Goal: Task Accomplishment & Management: Manage account settings

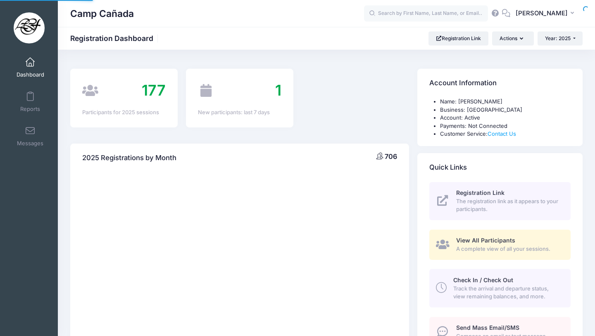
select select
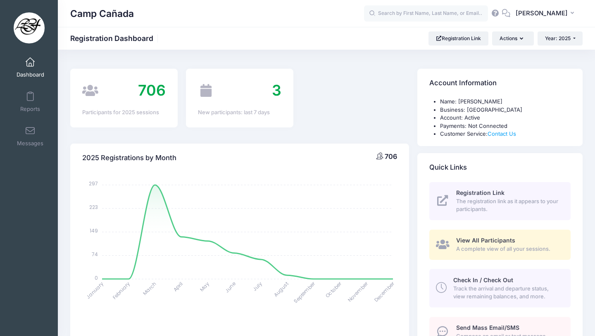
click at [505, 287] on span "Track the arrival and departure status, view remaining balances, and more." at bounding box center [508, 292] width 108 height 16
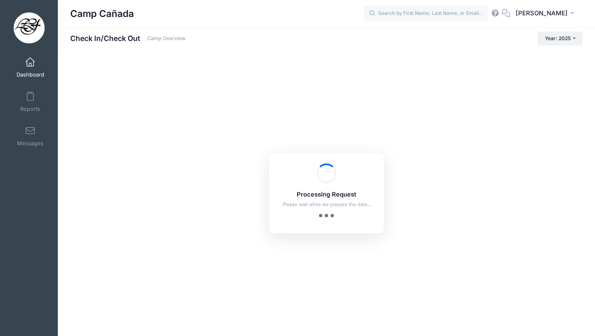
checkbox input "true"
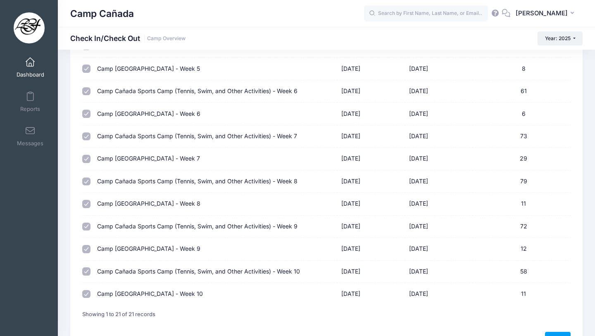
scroll to position [286, 0]
click at [84, 253] on td at bounding box center [87, 248] width 11 height 22
click at [84, 252] on div at bounding box center [87, 248] width 11 height 8
click at [84, 247] on input "checkbox" at bounding box center [86, 248] width 8 height 8
checkbox input "false"
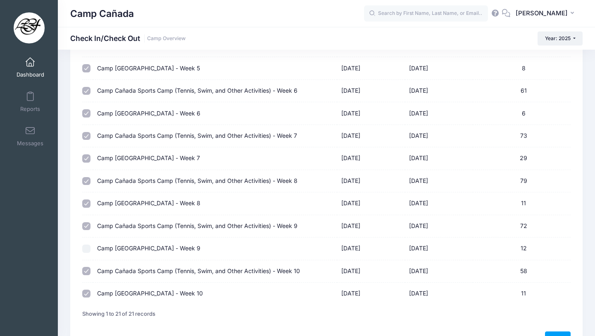
scroll to position [0, 0]
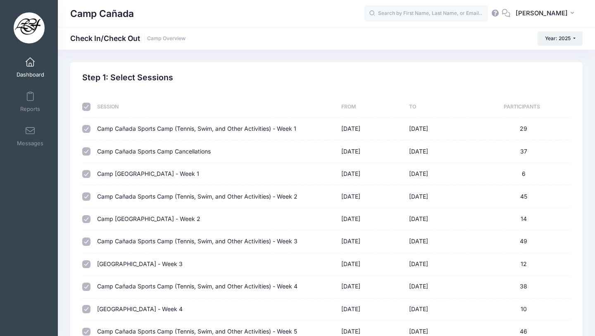
click at [88, 109] on input "checkbox" at bounding box center [86, 107] width 8 height 8
checkbox input "false"
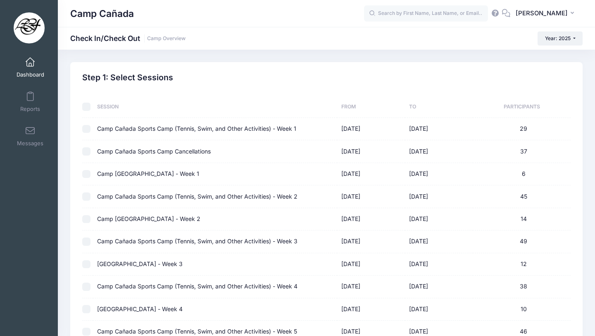
checkbox input "false"
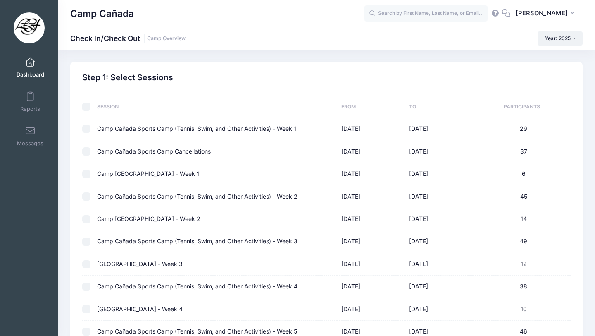
checkbox input "false"
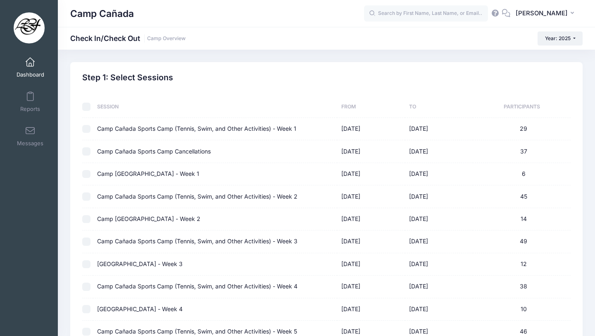
checkbox input "false"
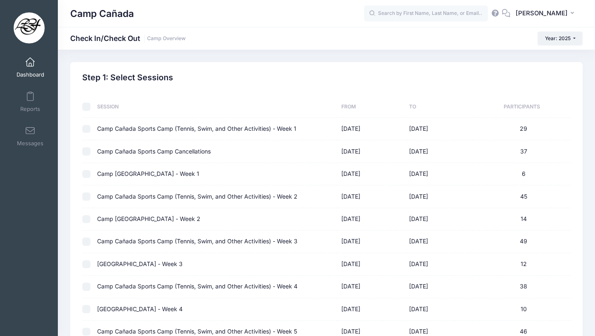
checkbox input "false"
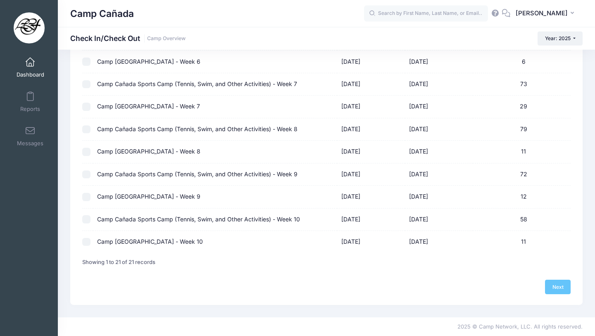
click at [88, 225] on td at bounding box center [87, 219] width 11 height 22
click at [88, 221] on input "checkbox" at bounding box center [86, 219] width 8 height 8
checkbox input "true"
click at [558, 285] on link "Next" at bounding box center [558, 287] width 26 height 14
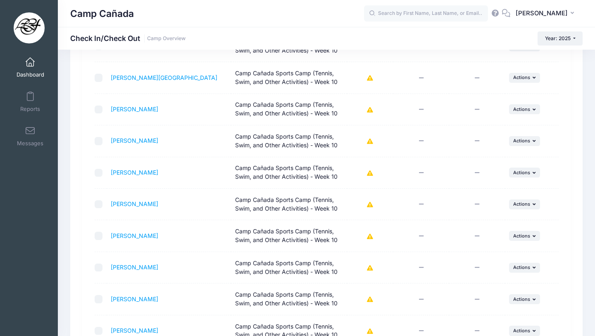
scroll to position [249, 0]
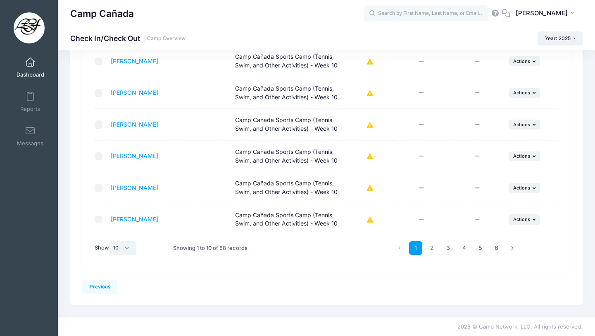
click at [110, 252] on select "All 10 25 50" at bounding box center [122, 248] width 27 height 14
click at [120, 250] on select "All 10 25 50" at bounding box center [122, 248] width 27 height 14
select select "50"
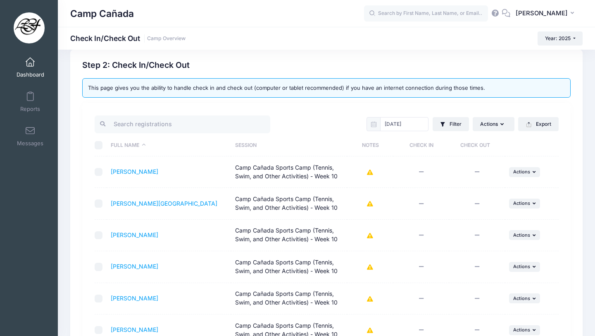
scroll to position [0, 0]
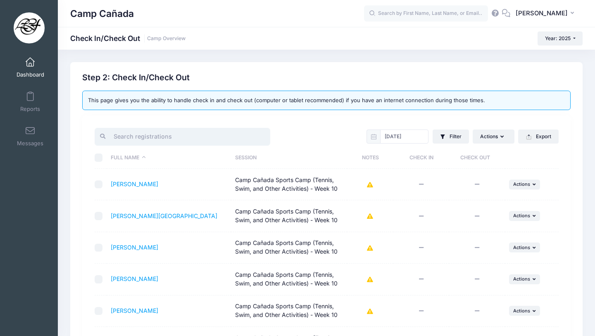
click at [127, 131] on input "search" at bounding box center [183, 137] width 176 height 18
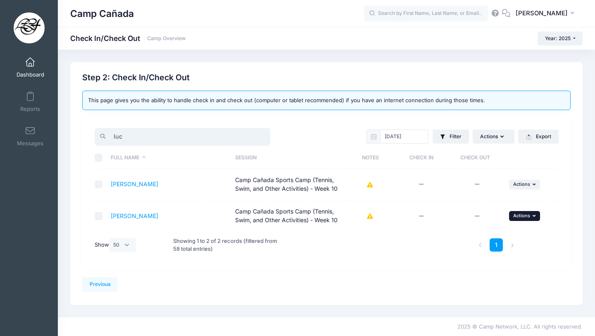
type input "luc"
click at [520, 214] on span "Actions" at bounding box center [522, 216] width 17 height 6
click at [495, 230] on link "Check In" at bounding box center [499, 234] width 75 height 16
drag, startPoint x: 130, startPoint y: 138, endPoint x: 97, endPoint y: 136, distance: 33.1
click at [98, 136] on div "luc" at bounding box center [183, 137] width 176 height 18
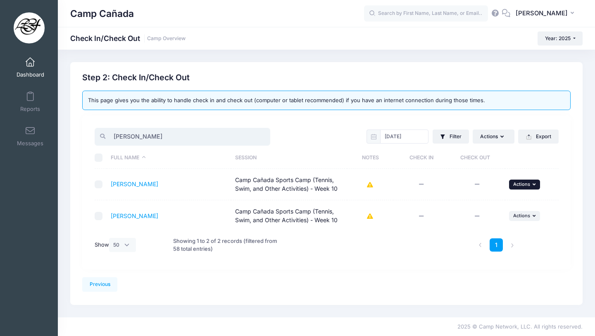
type input "oliver"
click at [518, 184] on span "Actions" at bounding box center [522, 184] width 17 height 6
click at [317, 239] on div "1" at bounding box center [405, 245] width 236 height 27
click at [518, 217] on span "Actions" at bounding box center [522, 216] width 17 height 6
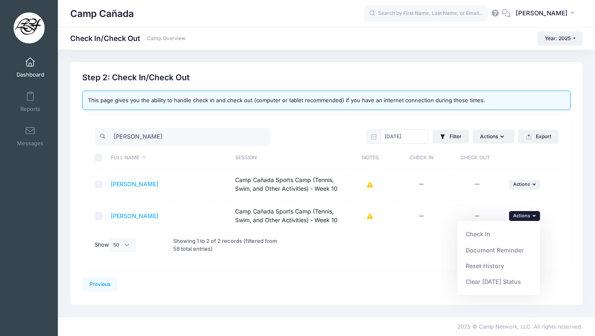
click at [361, 258] on div "oliver 08/15/2025 Filter Filter Options Check In/Out Status: Not Checked In Che…" at bounding box center [326, 191] width 489 height 153
click at [532, 211] on button "... Actions" at bounding box center [524, 216] width 31 height 10
click at [488, 236] on link "Check In" at bounding box center [499, 234] width 75 height 16
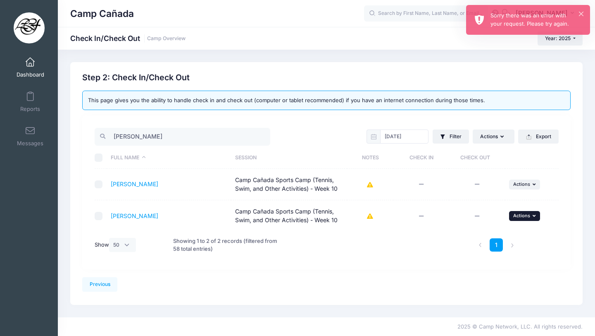
click at [523, 220] on button "... Actions" at bounding box center [524, 216] width 31 height 10
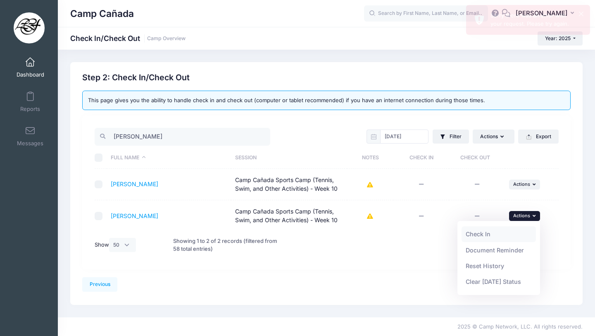
click at [515, 229] on link "Check In" at bounding box center [499, 234] width 75 height 16
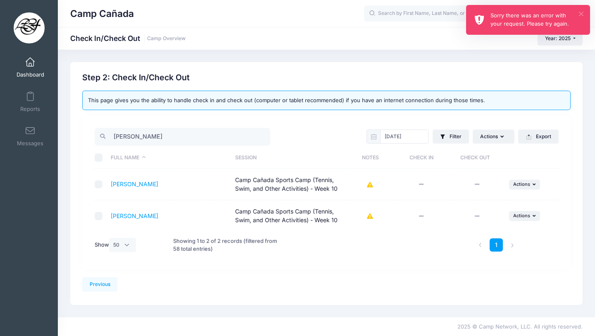
click at [579, 12] on button "×" at bounding box center [581, 14] width 5 height 5
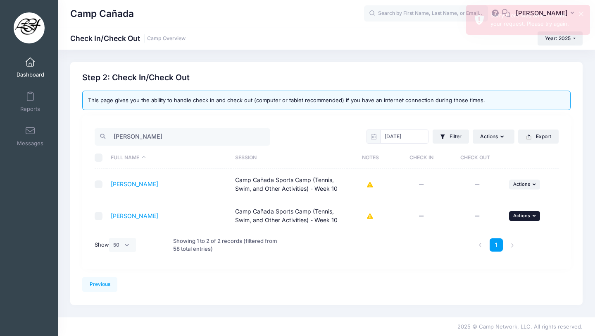
click at [516, 220] on button "... Actions" at bounding box center [524, 216] width 31 height 10
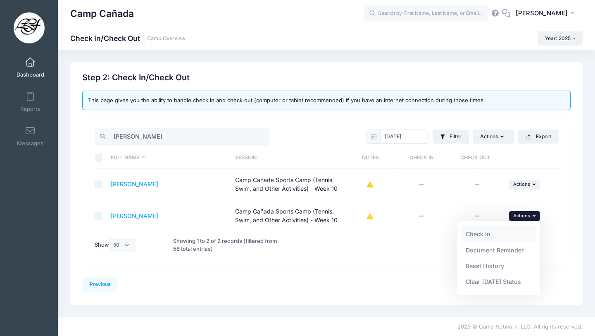
click at [492, 240] on link "Check In" at bounding box center [499, 234] width 75 height 16
click at [300, 60] on div "Camp Cañada Check In/Check Out Camp Overview Year: 2025 Year: 2025 Year: 2024" at bounding box center [327, 184] width 538 height 268
click at [531, 217] on button "... Actions" at bounding box center [524, 216] width 31 height 10
click at [494, 232] on link "Check In" at bounding box center [499, 234] width 75 height 16
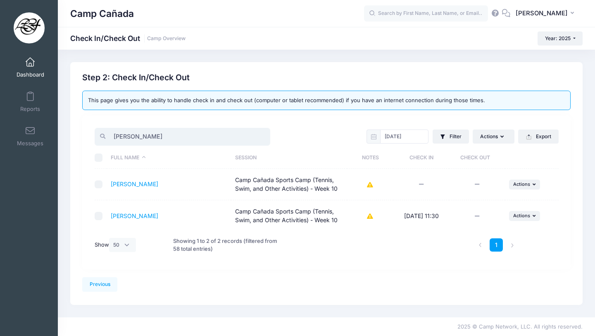
drag, startPoint x: 158, startPoint y: 134, endPoint x: 78, endPoint y: 134, distance: 79.8
click at [77, 134] on div "Previous Next Step 2 : Check In/Check Out 1 Select Sessions 2 Check In/Check Ou…" at bounding box center [326, 183] width 513 height 243
type input "oliv"
click at [519, 185] on span "Actions" at bounding box center [522, 184] width 17 height 6
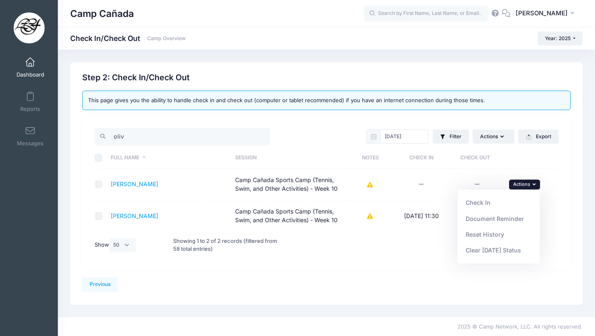
click at [485, 201] on link "Check In" at bounding box center [499, 203] width 75 height 16
drag, startPoint x: 151, startPoint y: 137, endPoint x: 98, endPoint y: 134, distance: 53.0
click at [98, 133] on div "oliv" at bounding box center [183, 137] width 176 height 18
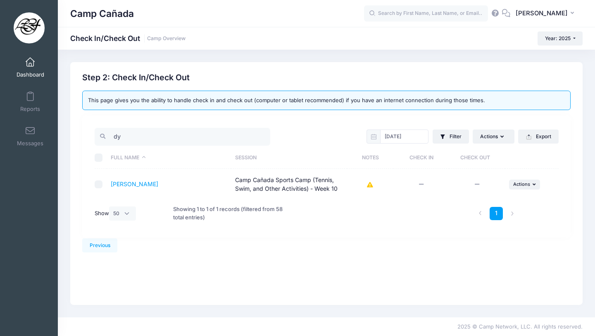
click at [525, 189] on td "... Actions Check In Payment Reminder Document Reminder Enter Payment Reset His…" at bounding box center [532, 184] width 54 height 31
click at [523, 185] on span "Actions" at bounding box center [522, 184] width 17 height 6
click at [484, 199] on link "Check In" at bounding box center [499, 203] width 75 height 16
drag, startPoint x: 131, startPoint y: 137, endPoint x: 99, endPoint y: 134, distance: 32.0
click at [98, 134] on div "dy" at bounding box center [183, 137] width 176 height 18
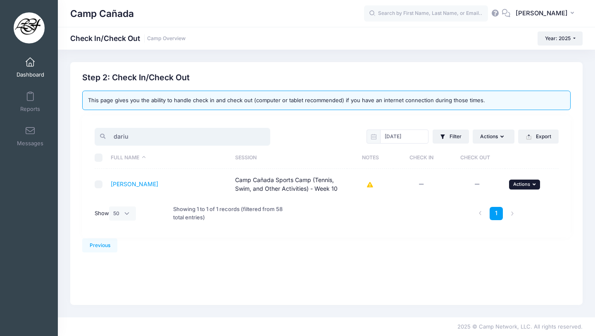
type input "dariu"
click at [514, 185] on span "Actions" at bounding box center [522, 184] width 17 height 6
click at [498, 202] on link "Check In" at bounding box center [499, 203] width 75 height 16
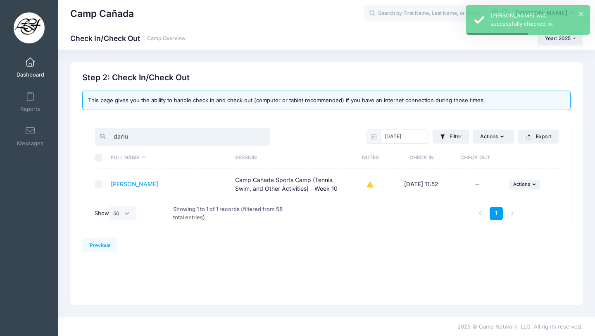
drag, startPoint x: 151, startPoint y: 136, endPoint x: 69, endPoint y: 133, distance: 81.5
click at [69, 133] on div "Previous Next Step 2 : Check In/Check Out 1 Select Sessions 2 Check In/Check Out" at bounding box center [326, 183] width 521 height 243
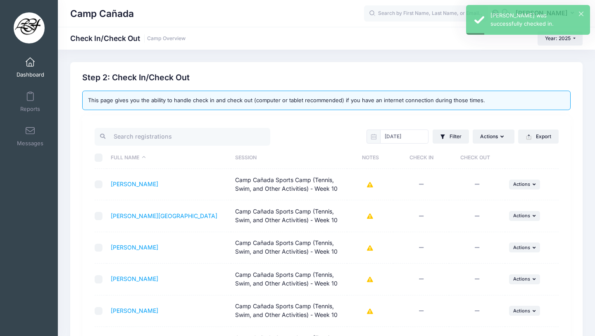
click at [321, 73] on div "Step 2: Check In/Check Out" at bounding box center [326, 78] width 489 height 10
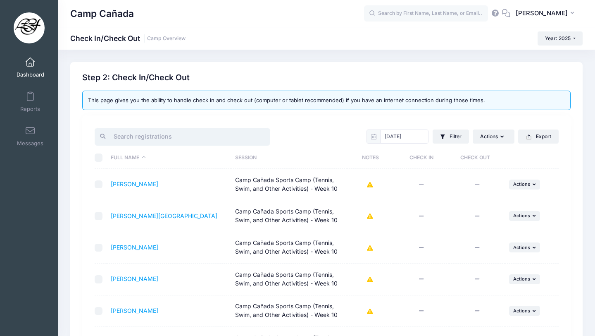
click at [145, 138] on input "search" at bounding box center [183, 137] width 176 height 18
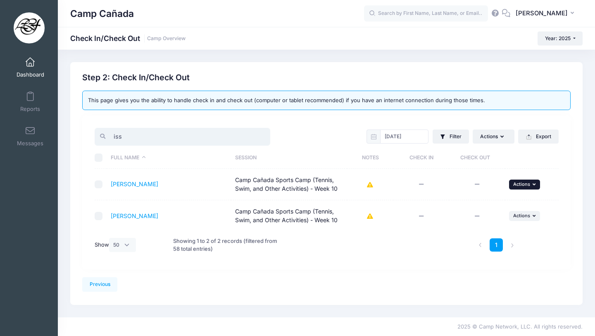
type input "iss"
click at [516, 189] on button "... Actions" at bounding box center [524, 184] width 31 height 10
click at [487, 198] on link "Check In" at bounding box center [499, 203] width 75 height 16
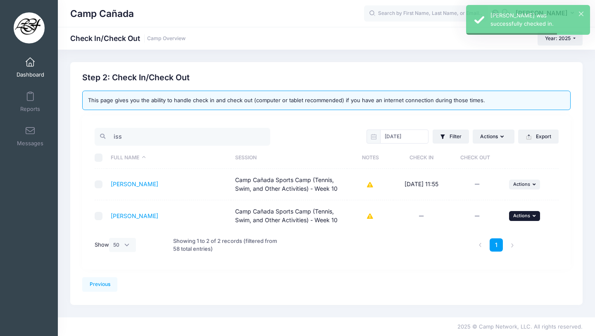
click at [521, 215] on span "Actions" at bounding box center [522, 216] width 17 height 6
click at [479, 233] on link "Check In" at bounding box center [499, 234] width 75 height 16
drag, startPoint x: 153, startPoint y: 136, endPoint x: 95, endPoint y: 132, distance: 57.7
click at [93, 132] on div "iss" at bounding box center [209, 136] width 236 height 20
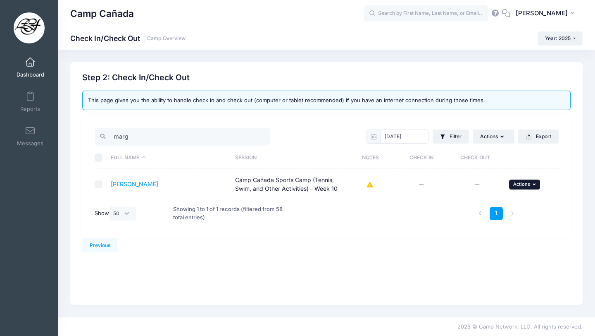
click at [522, 187] on button "... Actions" at bounding box center [524, 184] width 31 height 10
click at [490, 203] on link "Check In" at bounding box center [499, 203] width 75 height 16
drag, startPoint x: 131, startPoint y: 136, endPoint x: 92, endPoint y: 125, distance: 40.6
click at [92, 126] on div "marg 08/15/2025 Filter Filter Options Check In/Out Status: Not Checked In Check…" at bounding box center [326, 176] width 489 height 122
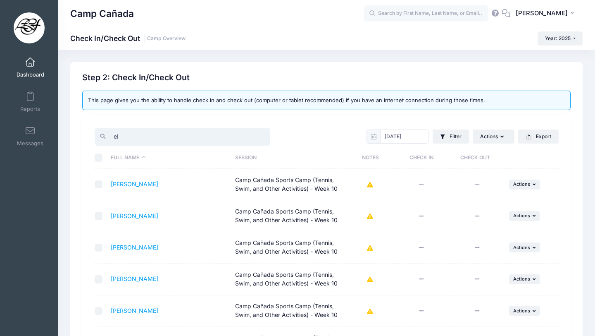
type input "e"
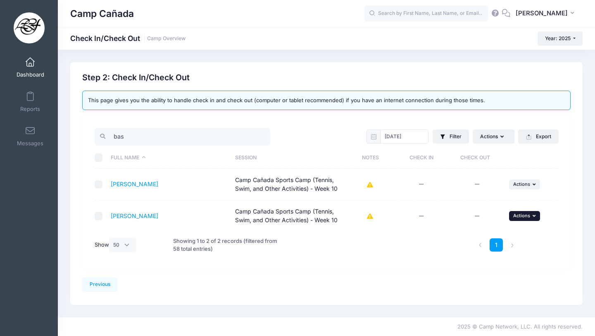
click at [522, 214] on span "Actions" at bounding box center [522, 216] width 17 height 6
click at [472, 231] on link "Check In" at bounding box center [499, 234] width 75 height 16
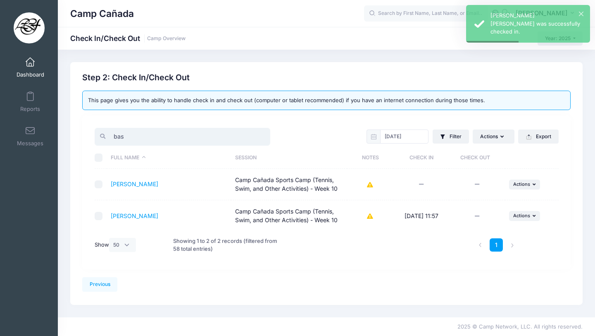
drag, startPoint x: 135, startPoint y: 138, endPoint x: 90, endPoint y: 131, distance: 45.6
click at [91, 132] on div "bas" at bounding box center [209, 136] width 236 height 20
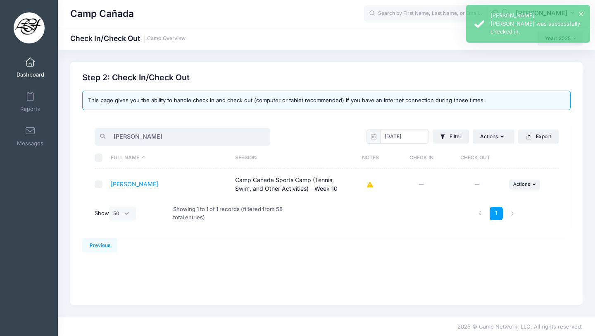
type input "benn"
click at [518, 189] on td "... Actions Check In Payment Reminder Document Reminder Enter Payment Reset His…" at bounding box center [532, 184] width 54 height 31
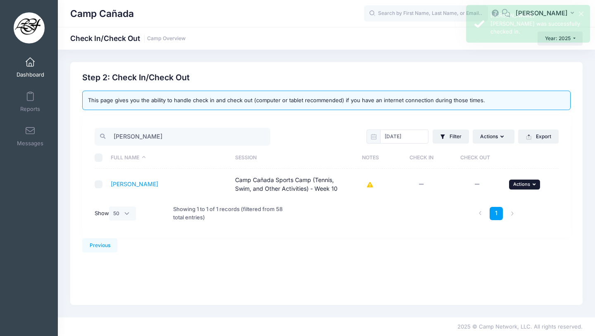
click at [519, 186] on span "Actions" at bounding box center [522, 184] width 17 height 6
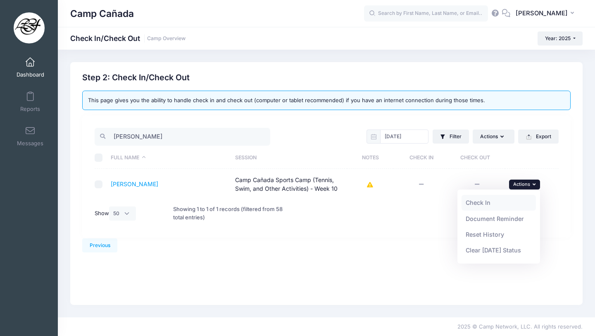
click at [508, 201] on link "Check In" at bounding box center [499, 203] width 75 height 16
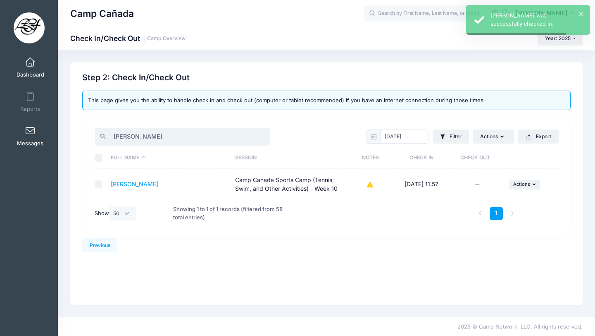
drag, startPoint x: 155, startPoint y: 139, endPoint x: 49, endPoint y: 125, distance: 107.1
click at [49, 125] on div "My Events Dashboard Reports" at bounding box center [297, 168] width 595 height 336
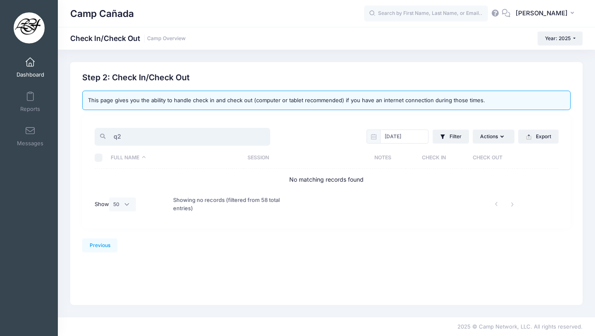
drag, startPoint x: 144, startPoint y: 140, endPoint x: 97, endPoint y: 136, distance: 47.7
click at [97, 137] on div "q2" at bounding box center [183, 137] width 176 height 18
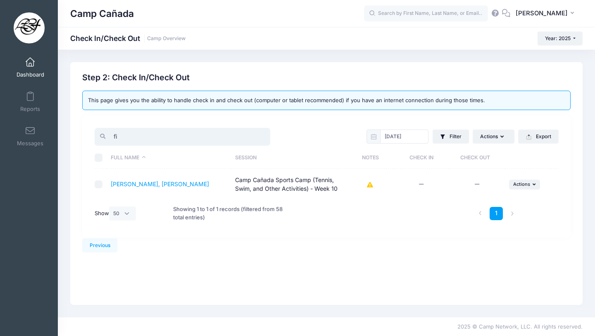
type input "fi"
click at [518, 190] on td "... Actions Check In Payment Reminder Document Reminder Enter Payment Reset His…" at bounding box center [532, 184] width 54 height 31
click at [520, 189] on button "... Actions" at bounding box center [524, 184] width 31 height 10
click at [501, 203] on link "Check In" at bounding box center [499, 203] width 75 height 16
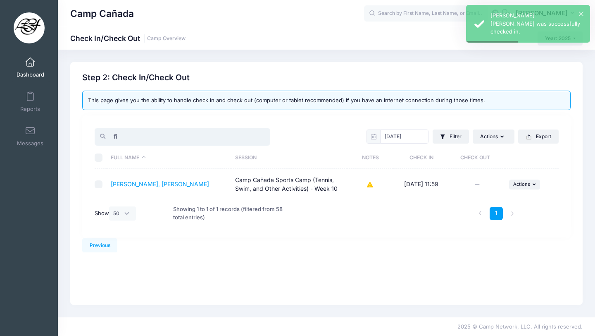
drag, startPoint x: 139, startPoint y: 138, endPoint x: 60, endPoint y: 136, distance: 79.0
click at [60, 136] on div "Previous Next Step 2 : Check In/Check Out 1 Select Sessions 2 Check In/Check Ou…" at bounding box center [327, 183] width 538 height 243
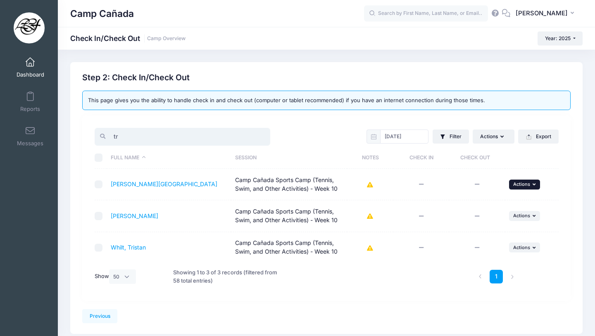
type input "tr"
click at [530, 184] on button "... Actions" at bounding box center [524, 184] width 31 height 10
click at [477, 203] on link "Check In" at bounding box center [499, 203] width 75 height 16
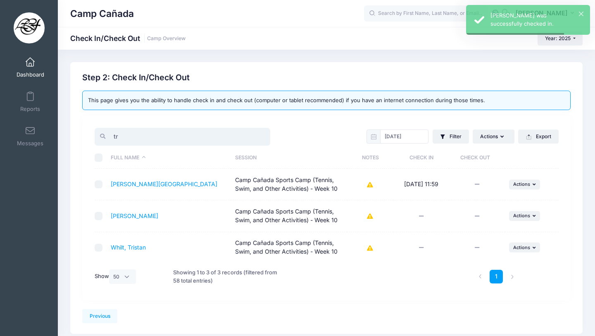
drag, startPoint x: 131, startPoint y: 132, endPoint x: 81, endPoint y: 129, distance: 50.1
click at [83, 131] on div "tr 08/15/2025 Filter Filter Options Check In/Out Status: Not Checked In Checked…" at bounding box center [326, 207] width 489 height 185
drag, startPoint x: 139, startPoint y: 139, endPoint x: 96, endPoint y: 137, distance: 43.1
click at [96, 138] on div "tr" at bounding box center [183, 137] width 176 height 18
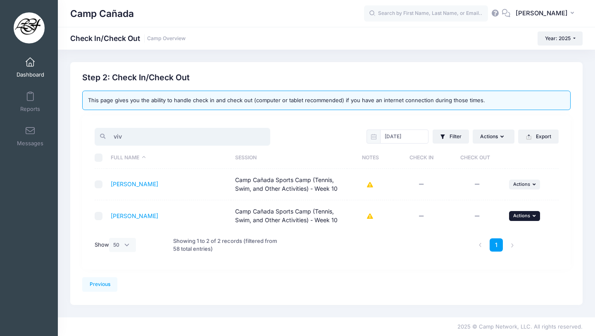
type input "viv"
click at [516, 213] on span "Actions" at bounding box center [522, 216] width 17 height 6
click at [502, 235] on link "Check In" at bounding box center [499, 234] width 75 height 16
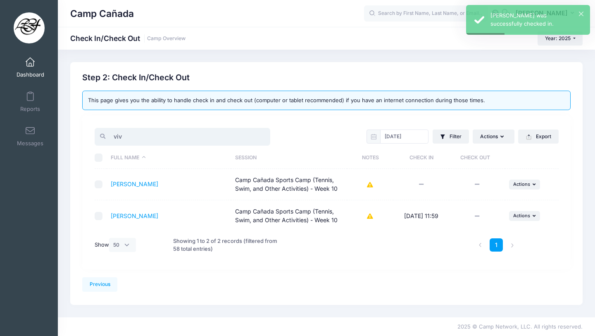
drag, startPoint x: 128, startPoint y: 138, endPoint x: 82, endPoint y: 129, distance: 47.2
click at [83, 131] on div "viv 08/15/2025 Filter Filter Options Check In/Out Status: Not Checked In Checke…" at bounding box center [326, 191] width 489 height 153
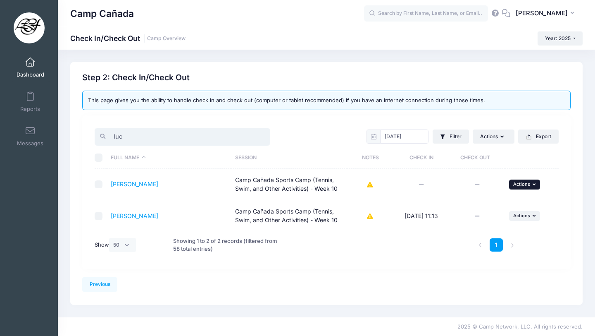
type input "luc"
click at [521, 182] on span "Actions" at bounding box center [522, 184] width 17 height 6
click at [495, 203] on link "Check In" at bounding box center [499, 203] width 75 height 16
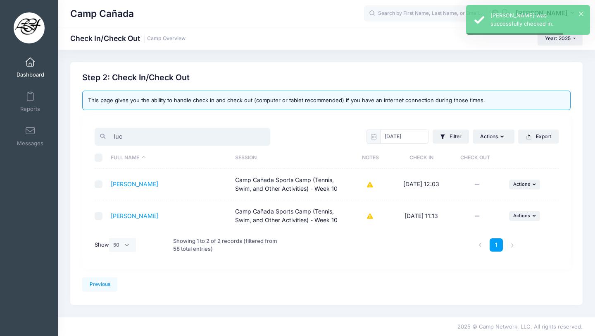
drag, startPoint x: 153, startPoint y: 140, endPoint x: 92, endPoint y: 132, distance: 61.3
click at [92, 132] on div "luc" at bounding box center [209, 136] width 236 height 20
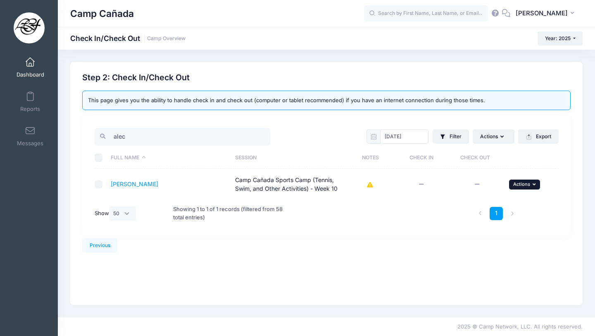
click at [523, 181] on button "... Actions" at bounding box center [524, 184] width 31 height 10
click at [502, 202] on link "Check In" at bounding box center [499, 203] width 75 height 16
drag, startPoint x: 146, startPoint y: 136, endPoint x: 89, endPoint y: 134, distance: 56.3
click at [89, 135] on div "alec 08/15/2025 Filter Filter Options Check In/Out Status: Not Checked In Check…" at bounding box center [326, 176] width 489 height 122
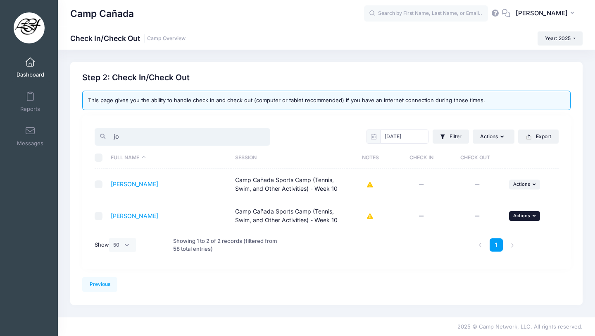
type input "jo"
click at [521, 217] on span "Actions" at bounding box center [522, 216] width 17 height 6
click at [478, 233] on link "Check In" at bounding box center [499, 234] width 75 height 16
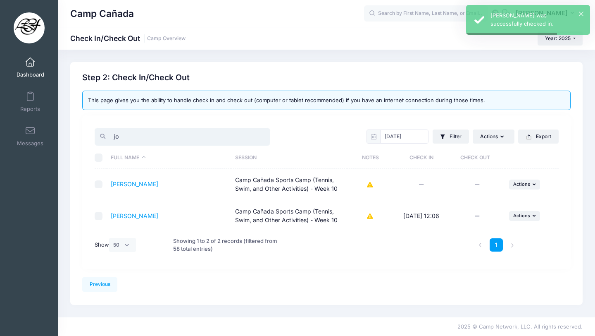
drag, startPoint x: 136, startPoint y: 134, endPoint x: 88, endPoint y: 133, distance: 47.6
click at [88, 134] on div "jo 08/15/2025 Filter Filter Options Check In/Out Status: Not Checked In Checked…" at bounding box center [326, 191] width 489 height 153
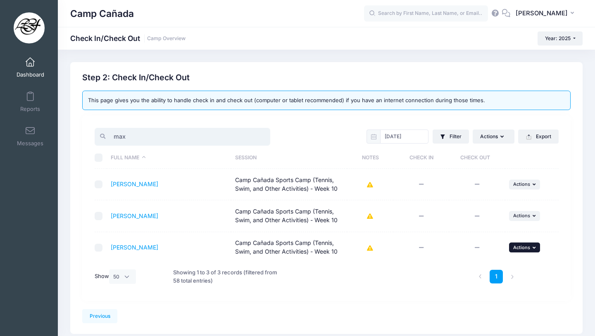
type input "max"
click at [520, 248] on span "Actions" at bounding box center [522, 247] width 17 height 6
click at [478, 264] on link "Check In" at bounding box center [499, 266] width 75 height 16
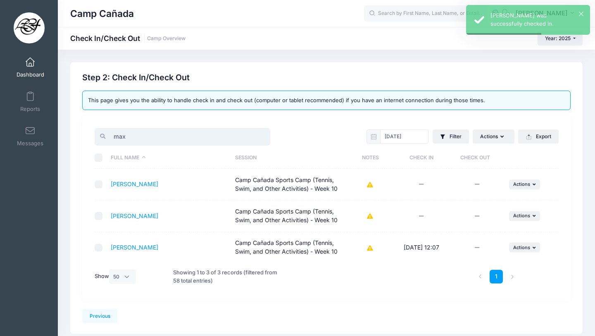
drag, startPoint x: 147, startPoint y: 133, endPoint x: 90, endPoint y: 129, distance: 57.2
click at [89, 129] on div "max 08/15/2025 Filter Filter Options Check In/Out Status: Not Checked In Checke…" at bounding box center [326, 207] width 489 height 185
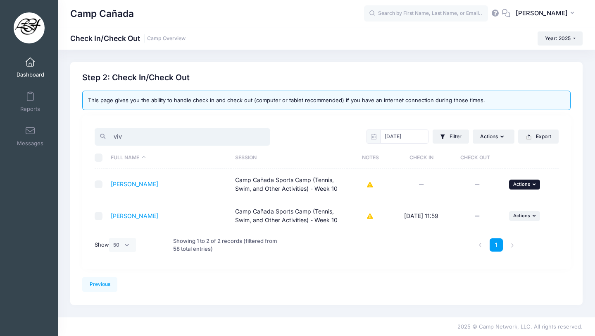
type input "viv"
click at [523, 185] on span "Actions" at bounding box center [522, 184] width 17 height 6
click at [504, 203] on link "Check In" at bounding box center [499, 203] width 75 height 16
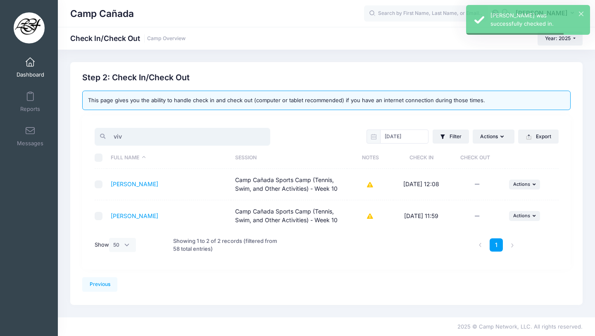
drag, startPoint x: 140, startPoint y: 136, endPoint x: 67, endPoint y: 124, distance: 73.4
click at [67, 124] on div "Previous Next Step 2 : Check In/Check Out 1 Select Sessions 2 Check In/Check Out" at bounding box center [326, 183] width 521 height 243
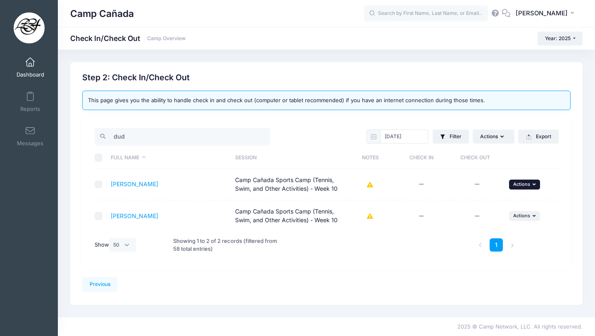
click at [528, 183] on span "Actions" at bounding box center [522, 184] width 17 height 6
click at [506, 196] on link "Check In" at bounding box center [499, 203] width 75 height 16
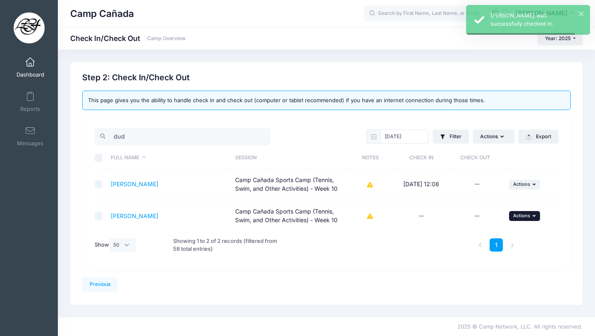
click at [519, 217] on span "Actions" at bounding box center [522, 216] width 17 height 6
click at [485, 232] on link "Check In" at bounding box center [499, 234] width 75 height 16
drag, startPoint x: 169, startPoint y: 134, endPoint x: 117, endPoint y: 135, distance: 51.7
click at [117, 134] on input "dud" at bounding box center [183, 137] width 176 height 18
type input "d"
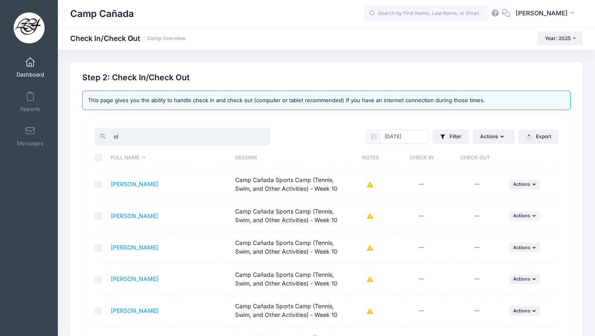
type input "e"
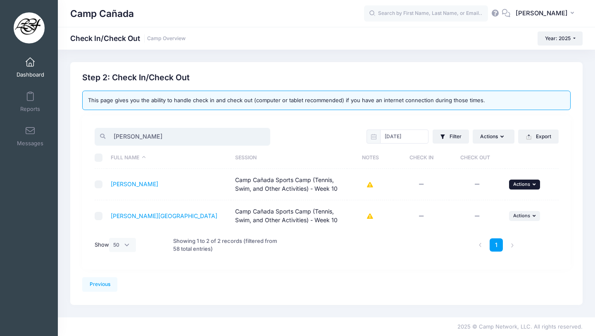
type input "lande"
click at [530, 181] on button "... Actions" at bounding box center [524, 184] width 31 height 10
click at [487, 208] on link "Check In" at bounding box center [499, 203] width 75 height 16
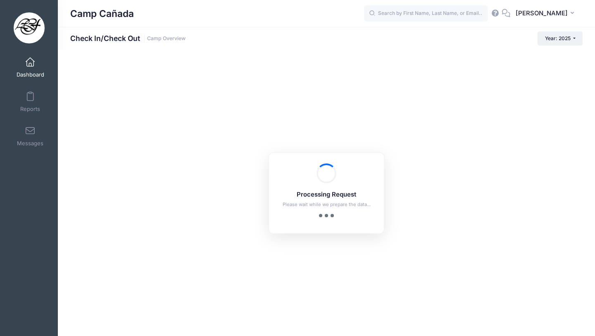
click at [487, 208] on div "Processing Request Please wait while we prepare the data... Processing Request …" at bounding box center [327, 193] width 538 height 286
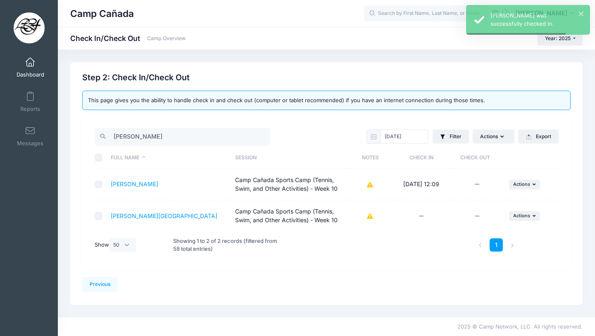
click at [516, 221] on td "... Actions Check In Payment Reminder Document Reminder Enter Payment Reset His…" at bounding box center [532, 215] width 54 height 31
click at [512, 216] on button "... Actions" at bounding box center [524, 216] width 31 height 10
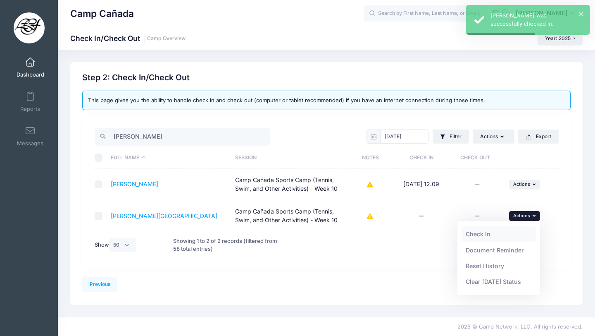
click at [484, 227] on link "Check In" at bounding box center [499, 234] width 75 height 16
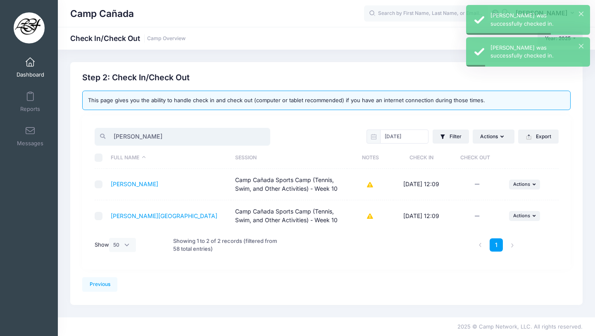
drag, startPoint x: 136, startPoint y: 141, endPoint x: 99, endPoint y: 135, distance: 37.0
click at [99, 135] on div "lande" at bounding box center [183, 137] width 176 height 18
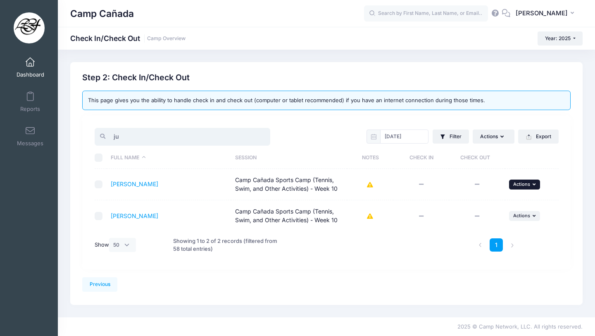
type input "ju"
click at [519, 186] on span "Actions" at bounding box center [522, 184] width 17 height 6
click at [496, 203] on link "Check In" at bounding box center [499, 203] width 75 height 16
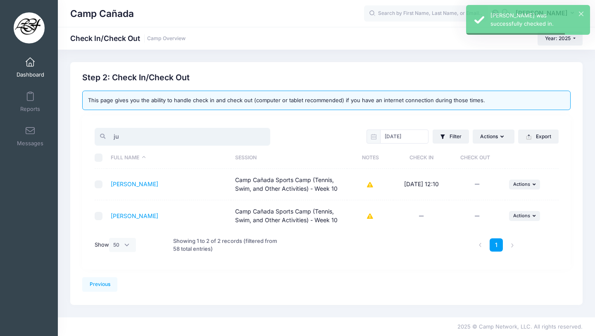
drag, startPoint x: 132, startPoint y: 135, endPoint x: 78, endPoint y: 135, distance: 54.2
click at [78, 135] on div "Previous Next Step 2 : Check In/Check Out 1 Select Sessions 2 Check In/Check Ou…" at bounding box center [326, 183] width 513 height 243
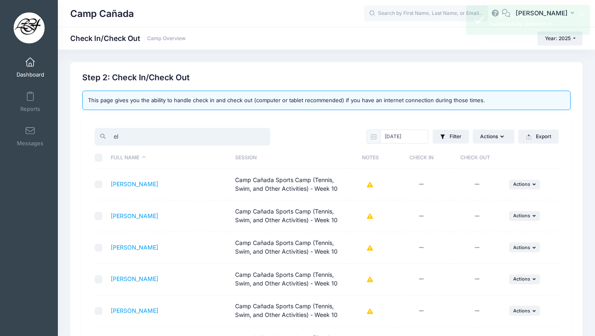
type input "e"
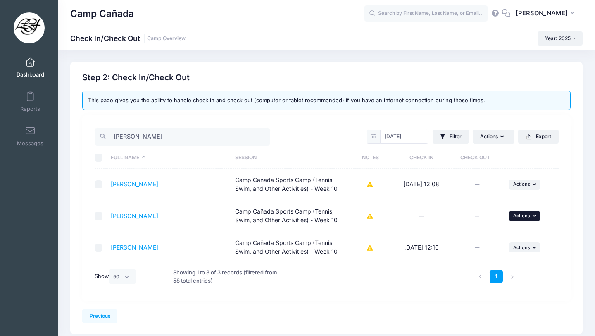
click at [516, 217] on span "Actions" at bounding box center [522, 216] width 17 height 6
click at [481, 236] on link "Check In" at bounding box center [499, 234] width 75 height 16
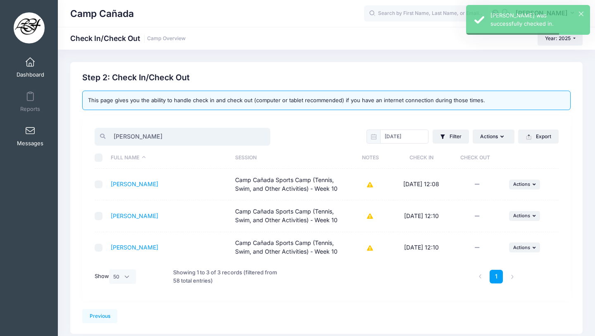
drag, startPoint x: 141, startPoint y: 139, endPoint x: 47, endPoint y: 136, distance: 93.9
click at [47, 136] on div "My Events Dashboard Reports" at bounding box center [297, 182] width 595 height 365
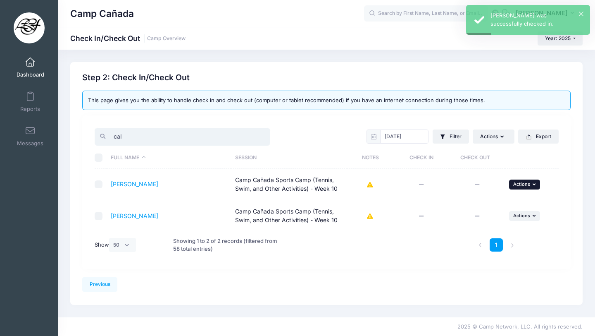
type input "cal"
click at [519, 179] on button "... Actions" at bounding box center [524, 184] width 31 height 10
click at [497, 203] on link "Check In" at bounding box center [499, 203] width 75 height 16
click at [518, 214] on span "Actions" at bounding box center [522, 216] width 17 height 6
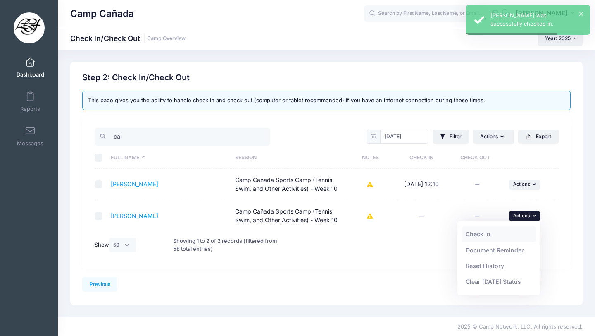
click at [497, 234] on link "Check In" at bounding box center [499, 234] width 75 height 16
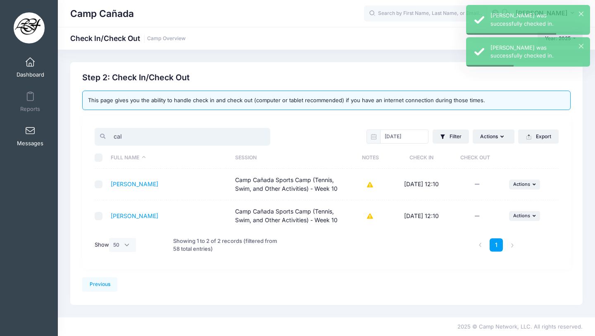
drag, startPoint x: 147, startPoint y: 134, endPoint x: 20, endPoint y: 132, distance: 127.0
click at [20, 133] on div "My Events Dashboard Reports" at bounding box center [297, 168] width 595 height 336
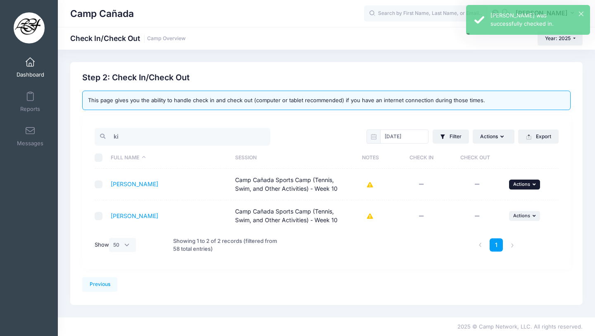
click at [517, 183] on span "Actions" at bounding box center [522, 184] width 17 height 6
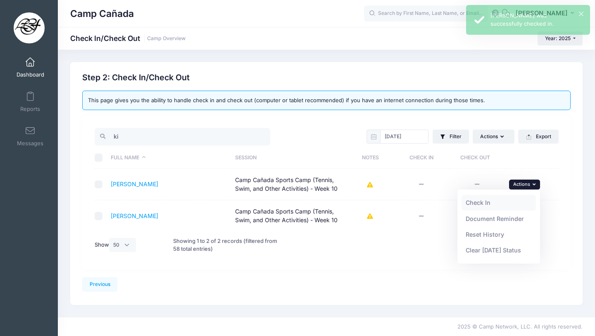
click at [494, 200] on link "Check In" at bounding box center [499, 203] width 75 height 16
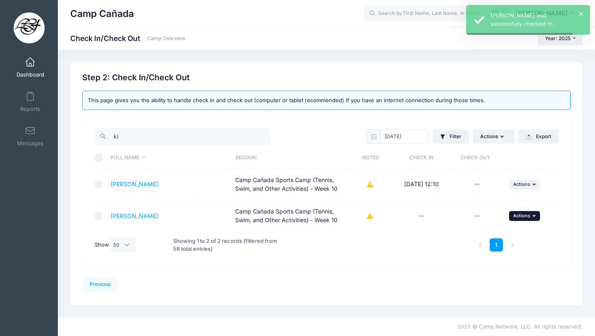
click at [515, 216] on span "Actions" at bounding box center [522, 216] width 17 height 6
click at [508, 232] on link "Check In" at bounding box center [499, 234] width 75 height 16
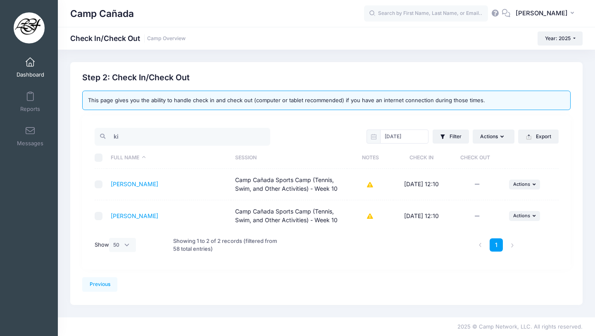
click at [313, 199] on td "Camp Cañada Sports Camp (Tennis, Swim, and Other Activities) - Week 10" at bounding box center [289, 184] width 116 height 31
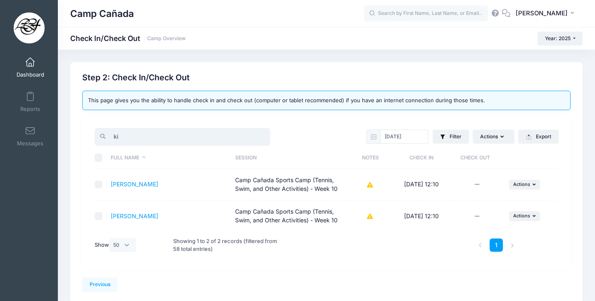
drag, startPoint x: 178, startPoint y: 136, endPoint x: 85, endPoint y: 132, distance: 93.1
click at [84, 133] on div "ki 08/15/2025 Filter Filter Options Check In/Out Status: Not Checked In Checked…" at bounding box center [326, 191] width 489 height 153
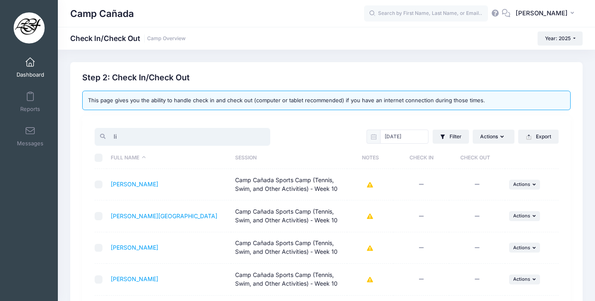
type input "l"
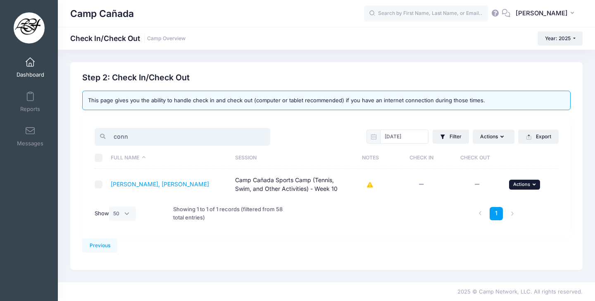
type input "conn"
click at [516, 186] on span "Actions" at bounding box center [522, 184] width 17 height 6
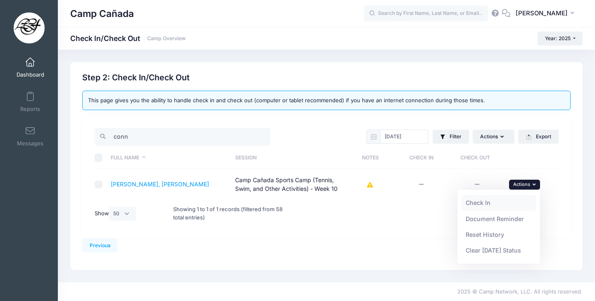
click at [496, 201] on link "Check In" at bounding box center [499, 203] width 75 height 16
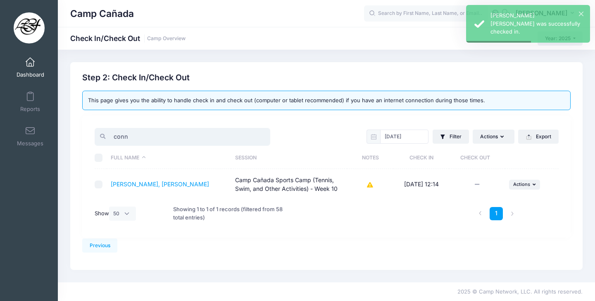
drag, startPoint x: 139, startPoint y: 137, endPoint x: 94, endPoint y: 136, distance: 45.5
click at [94, 137] on div "conn" at bounding box center [209, 136] width 236 height 20
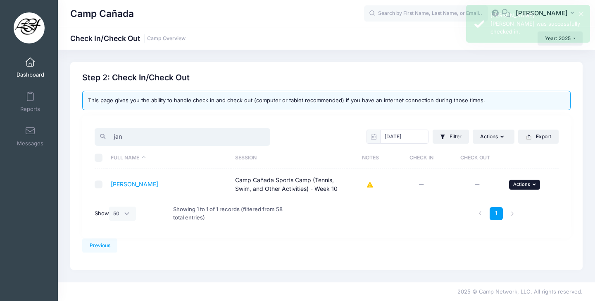
type input "jan"
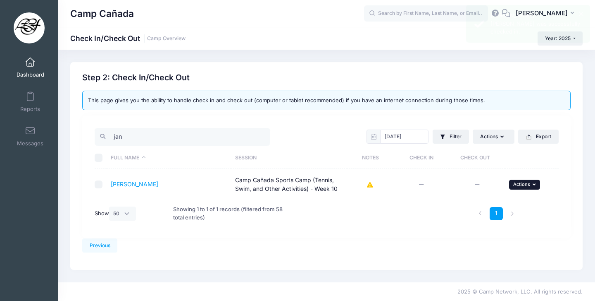
click at [527, 186] on span "Actions" at bounding box center [522, 184] width 17 height 6
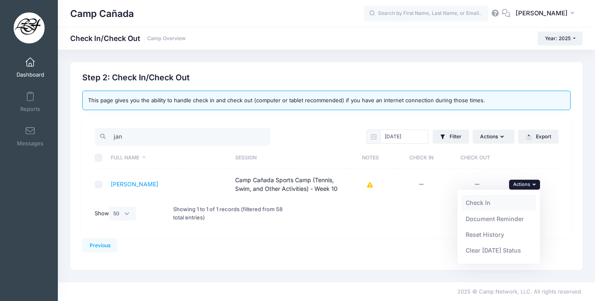
click at [474, 204] on link "Check In" at bounding box center [499, 203] width 75 height 16
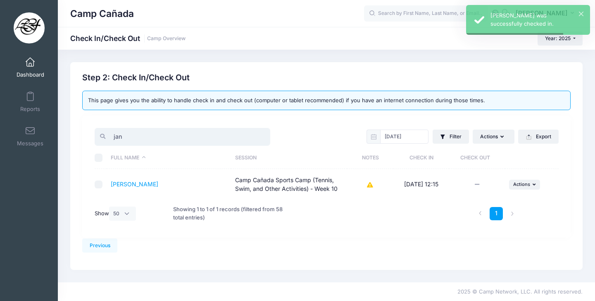
drag, startPoint x: 152, startPoint y: 139, endPoint x: 76, endPoint y: 134, distance: 75.4
click at [76, 134] on div "Previous Next Step 2 : Check In/Check Out 1 Select Sessions 2 Check In/Check Ou…" at bounding box center [326, 166] width 513 height 208
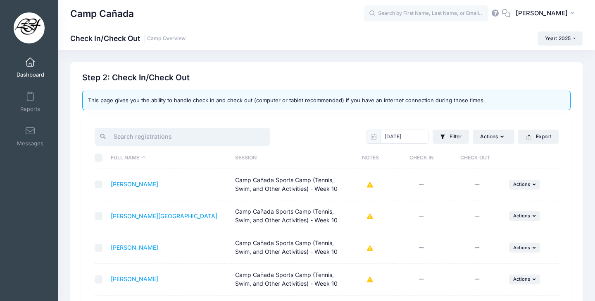
click at [166, 130] on input "search" at bounding box center [183, 137] width 176 height 18
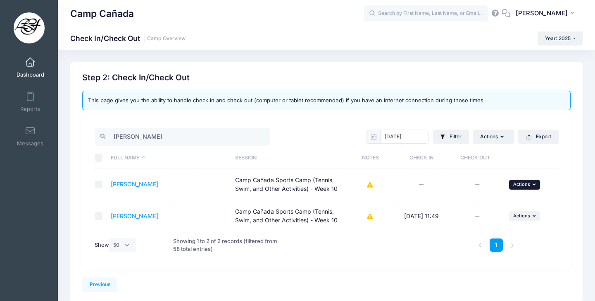
click at [518, 184] on span "Actions" at bounding box center [522, 184] width 17 height 6
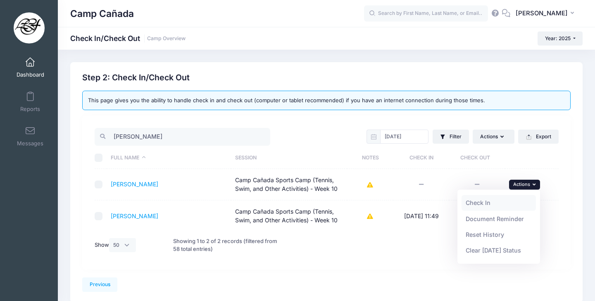
click at [496, 199] on link "Check In" at bounding box center [499, 203] width 75 height 16
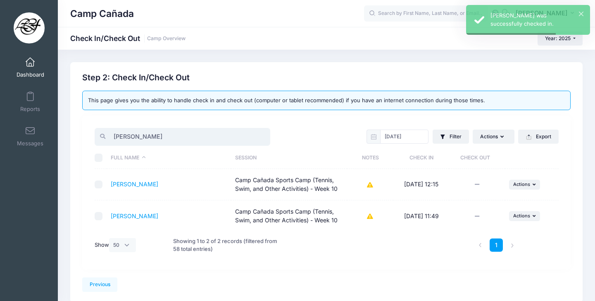
drag, startPoint x: 143, startPoint y: 139, endPoint x: 68, endPoint y: 127, distance: 76.1
click at [70, 128] on div "Previous Next Step 2 : Check In/Check Out 1 Select Sessions 2 Check In/Check Ou…" at bounding box center [326, 182] width 513 height 240
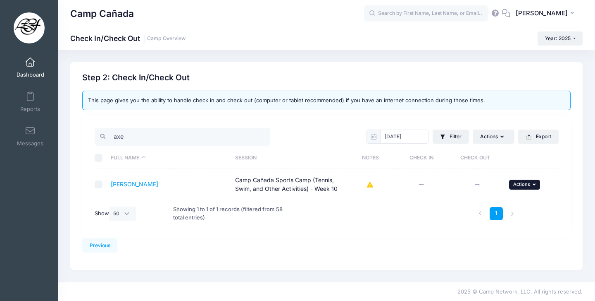
click at [523, 184] on span "Actions" at bounding box center [522, 184] width 17 height 6
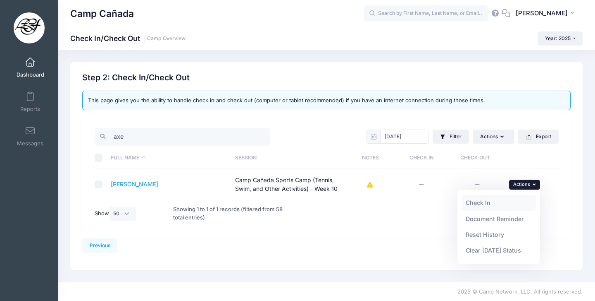
click at [491, 205] on link "Check In" at bounding box center [499, 203] width 75 height 16
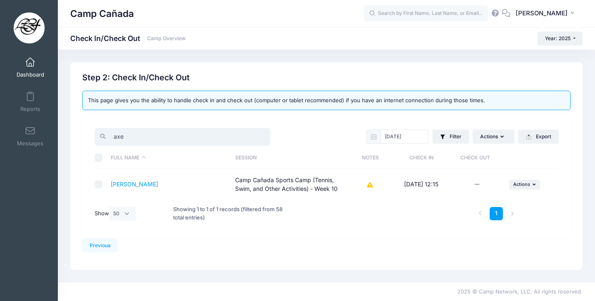
drag, startPoint x: 157, startPoint y: 135, endPoint x: 68, endPoint y: 135, distance: 89.3
click at [67, 135] on div "Previous Next Step 2 : Check In/Check Out 1 Select Sessions 2 Check In/Check Out" at bounding box center [326, 166] width 521 height 208
click at [530, 180] on button "... Actions" at bounding box center [524, 184] width 31 height 10
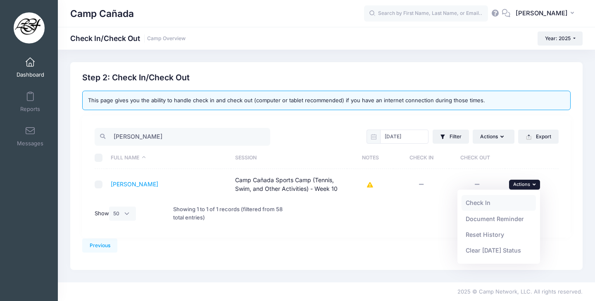
click at [492, 201] on link "Check In" at bounding box center [499, 203] width 75 height 16
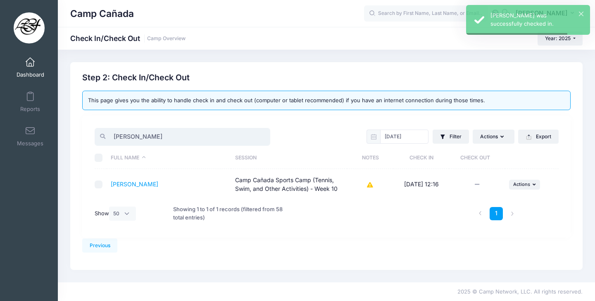
drag, startPoint x: 127, startPoint y: 143, endPoint x: 100, endPoint y: 141, distance: 26.5
click at [100, 141] on input "gus" at bounding box center [183, 137] width 176 height 18
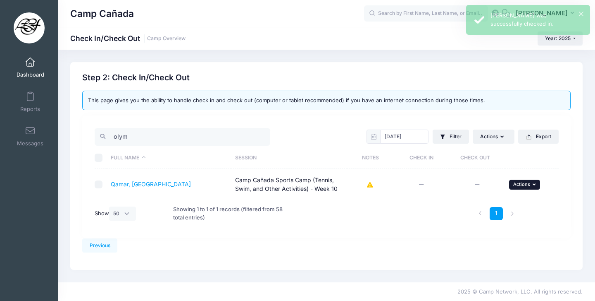
click at [521, 186] on span "Actions" at bounding box center [522, 184] width 17 height 6
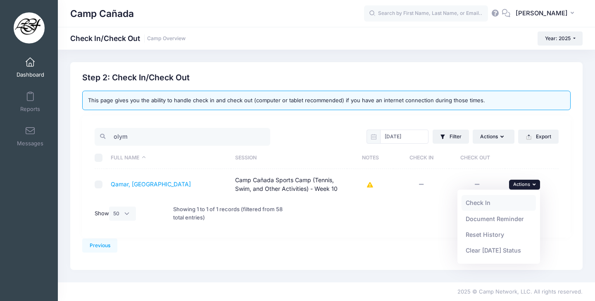
click at [487, 203] on link "Check In" at bounding box center [499, 203] width 75 height 16
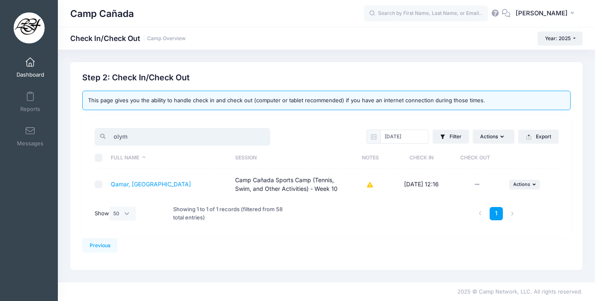
click at [171, 137] on input "olym" at bounding box center [183, 137] width 176 height 18
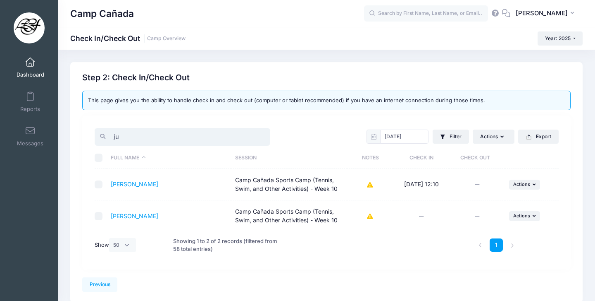
type input "j"
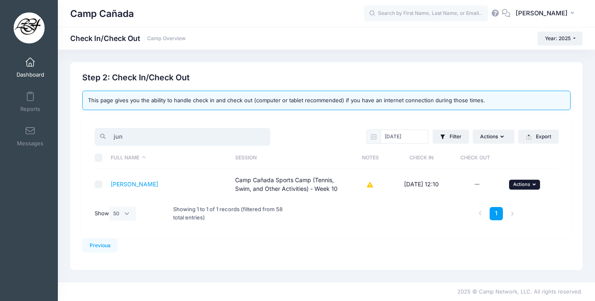
type input "jun"
click at [526, 184] on span "Actions" at bounding box center [522, 184] width 17 height 6
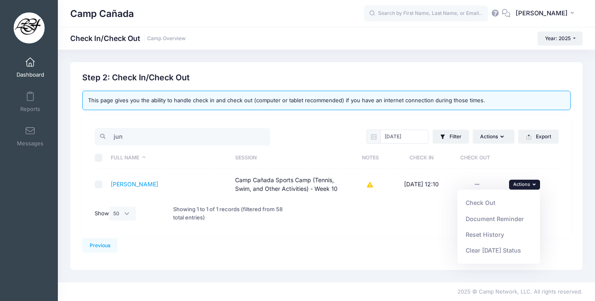
click at [526, 184] on span "Actions" at bounding box center [522, 184] width 17 height 6
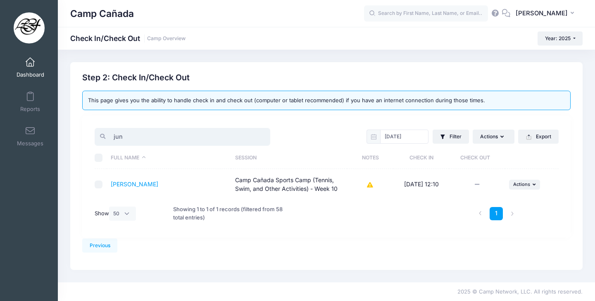
click at [229, 132] on input "jun" at bounding box center [183, 137] width 176 height 18
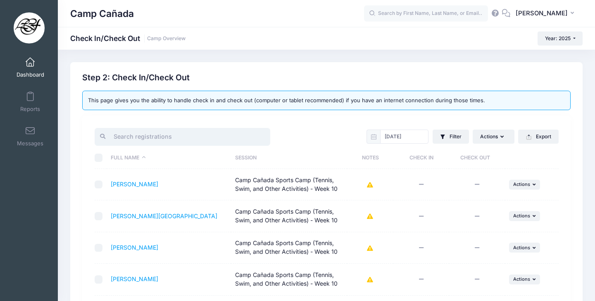
type input "'"
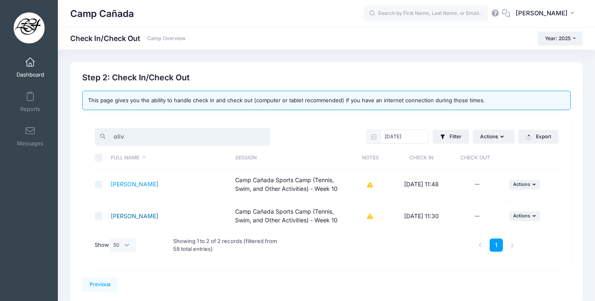
type input "oliv"
click at [136, 217] on link "[PERSON_NAME]" at bounding box center [135, 215] width 48 height 7
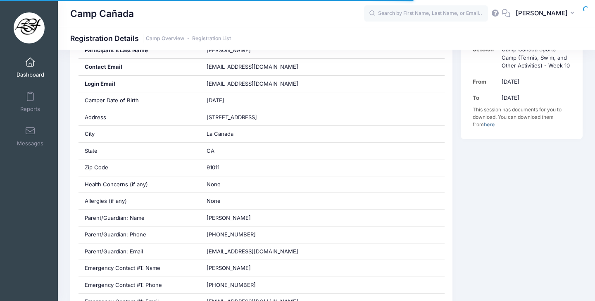
scroll to position [197, 0]
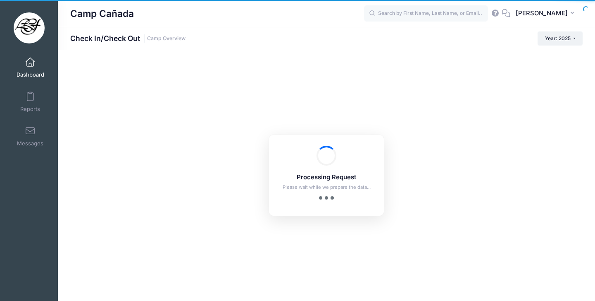
checkbox input "true"
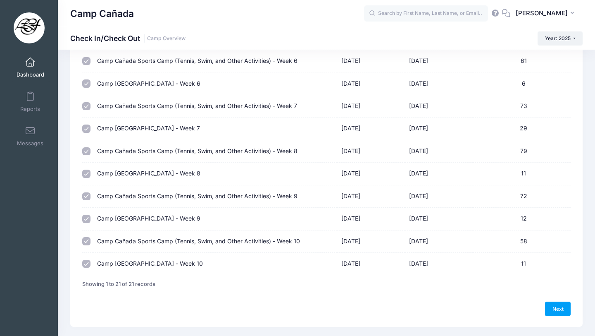
scroll to position [315, 0]
click at [83, 240] on input "checkbox" at bounding box center [86, 241] width 8 height 8
checkbox input "true"
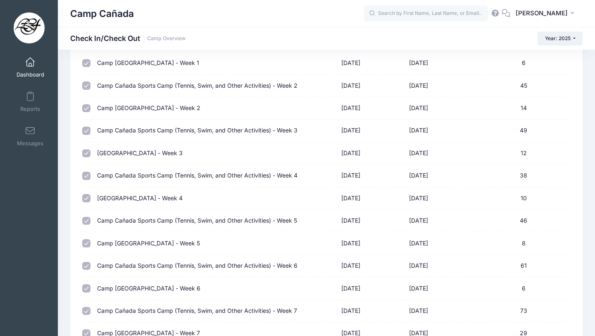
scroll to position [0, 0]
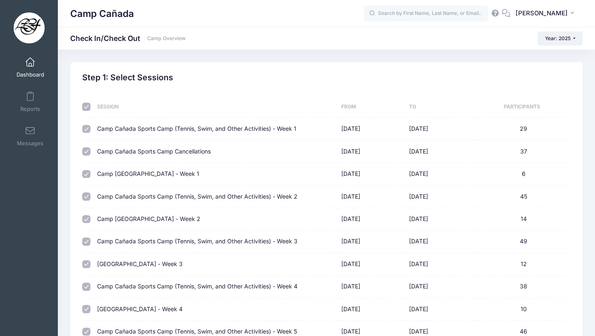
click at [86, 105] on input "checkbox" at bounding box center [86, 107] width 8 height 8
checkbox input "false"
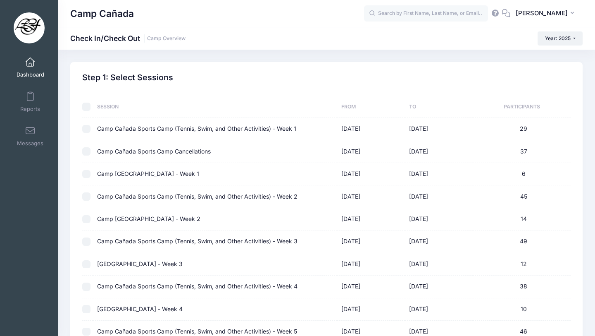
checkbox input "false"
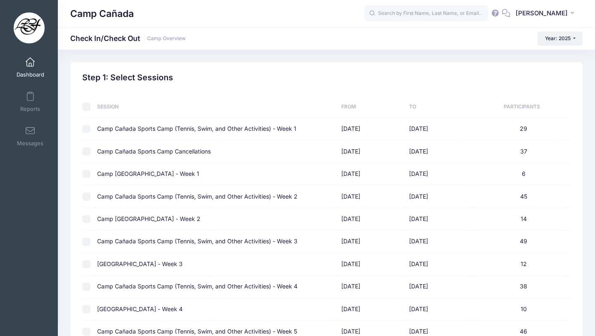
checkbox input "false"
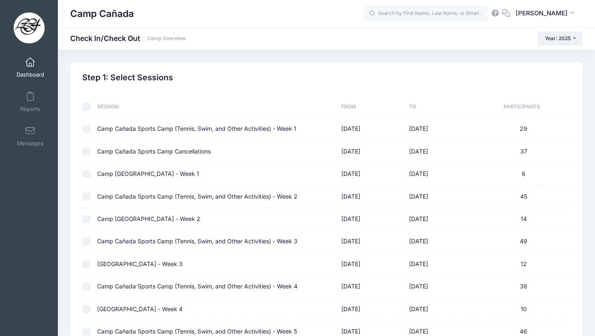
checkbox input "false"
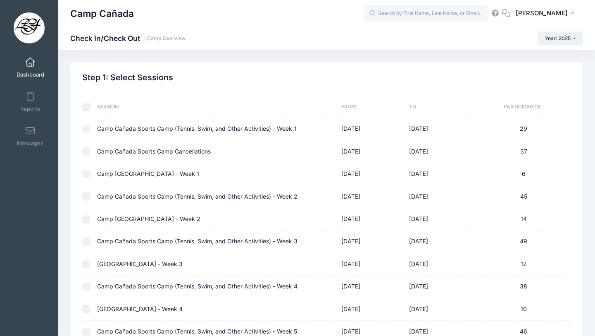
checkbox input "false"
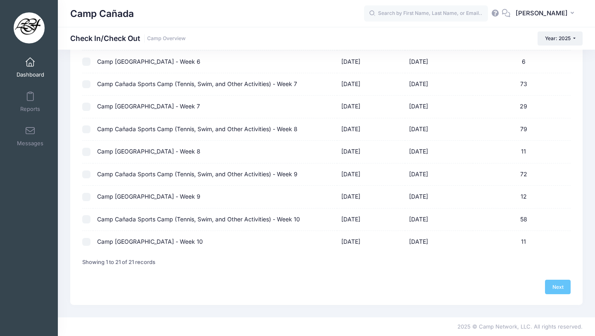
click at [87, 221] on input "checkbox" at bounding box center [86, 219] width 8 height 8
checkbox input "true"
click at [556, 288] on link "Next" at bounding box center [558, 287] width 26 height 14
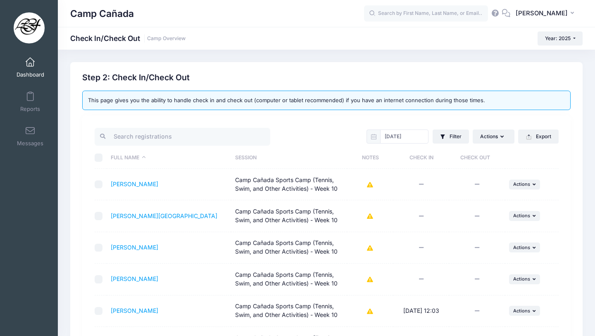
drag, startPoint x: 463, startPoint y: 322, endPoint x: 439, endPoint y: 304, distance: 29.9
click at [453, 300] on td at bounding box center [477, 310] width 56 height 31
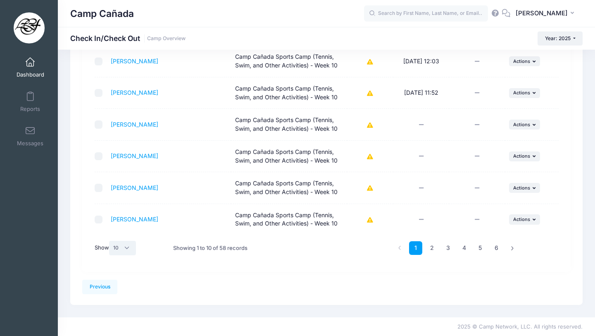
click at [125, 247] on select "All 10 25 50" at bounding box center [122, 248] width 27 height 14
select select "50"
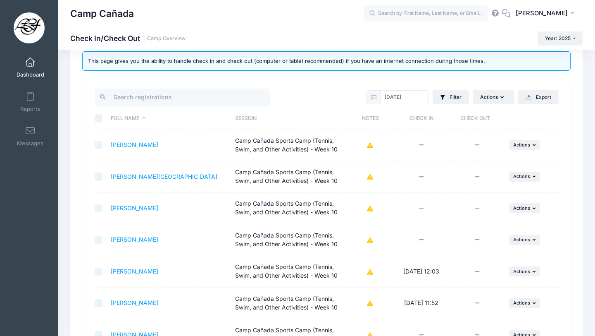
scroll to position [0, 0]
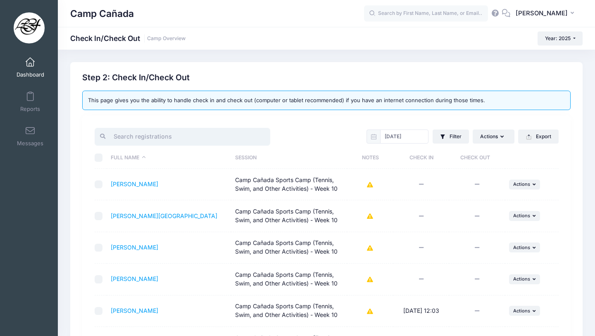
click at [151, 143] on input "search" at bounding box center [183, 137] width 176 height 18
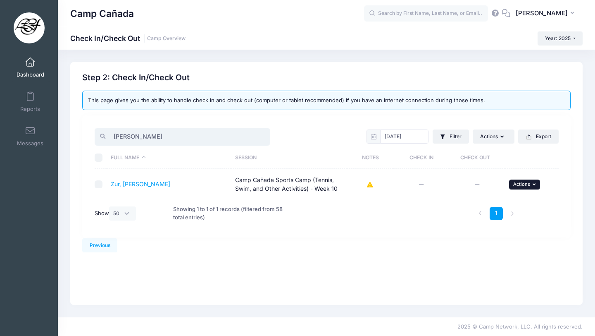
type input "dean"
click at [531, 183] on button "... Actions" at bounding box center [524, 184] width 31 height 10
click at [481, 204] on link "Check In" at bounding box center [499, 203] width 75 height 16
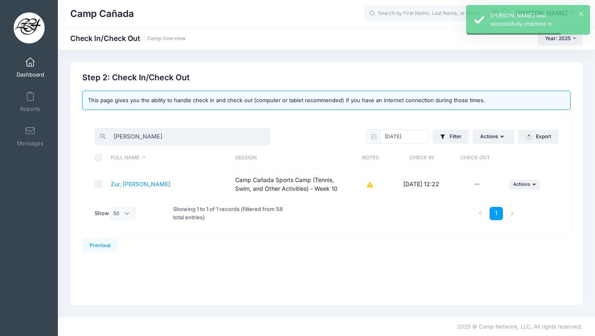
drag, startPoint x: 139, startPoint y: 133, endPoint x: 67, endPoint y: 133, distance: 71.1
click at [70, 133] on div "Previous Next Step 2 : Check In/Check Out 1 Select Sessions 2 Check In/Check Out" at bounding box center [326, 183] width 521 height 243
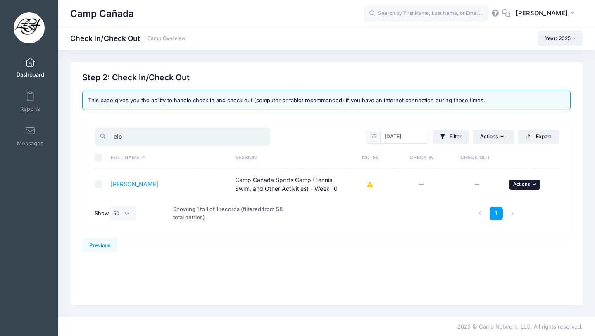
type input "elo"
click at [526, 186] on span "Actions" at bounding box center [522, 184] width 17 height 6
click at [490, 203] on link "Check In" at bounding box center [499, 203] width 75 height 16
drag, startPoint x: 136, startPoint y: 133, endPoint x: 105, endPoint y: 131, distance: 30.2
click at [105, 131] on input "elo" at bounding box center [183, 137] width 176 height 18
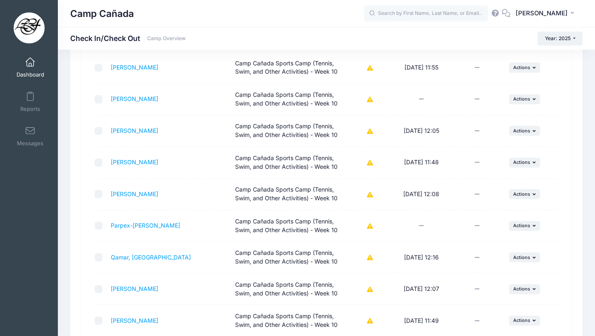
scroll to position [1514, 0]
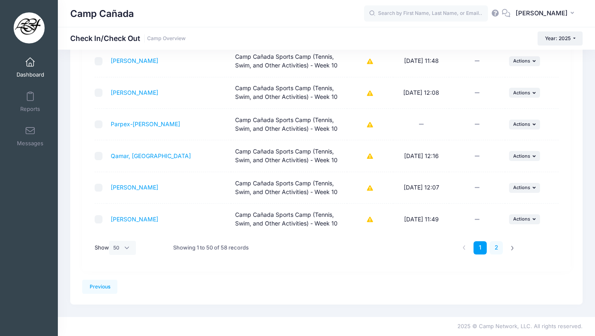
click at [499, 247] on link "2" at bounding box center [497, 248] width 14 height 14
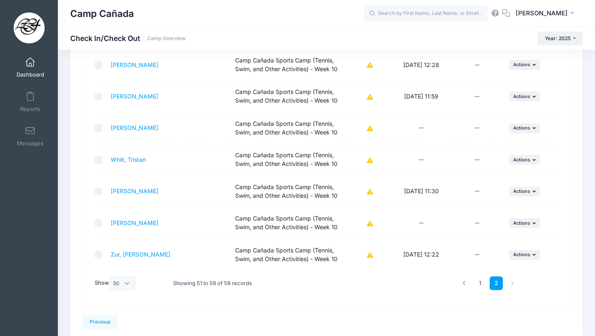
scroll to position [153, 0]
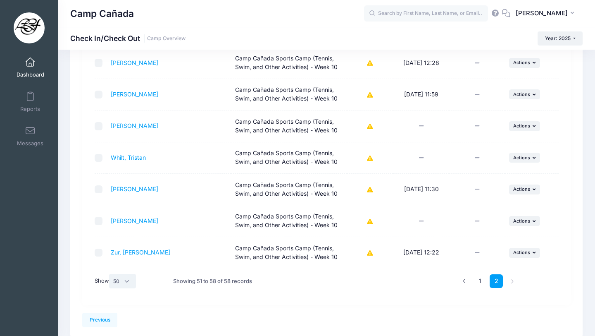
click at [125, 280] on select "All 10 25 50" at bounding box center [122, 281] width 27 height 14
click at [103, 300] on link "Previous" at bounding box center [99, 320] width 35 height 14
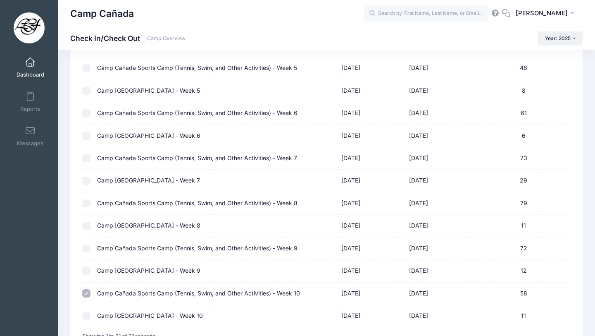
scroll to position [337, 0]
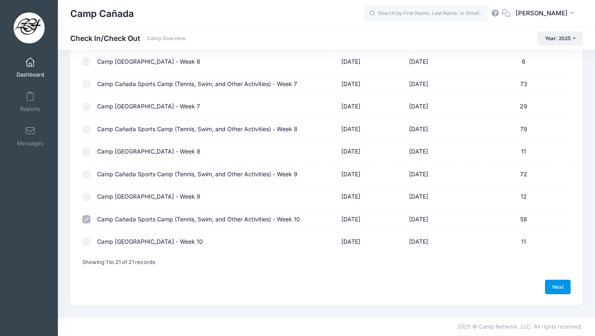
click at [551, 284] on link "Next" at bounding box center [558, 287] width 26 height 14
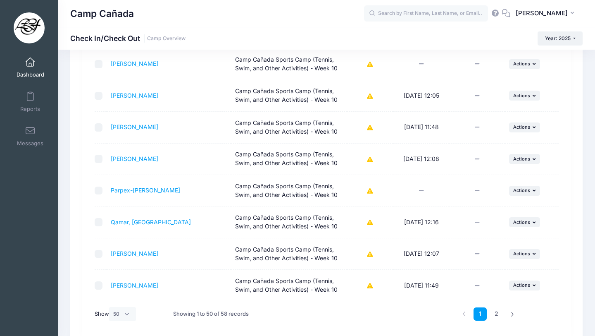
scroll to position [1445, 0]
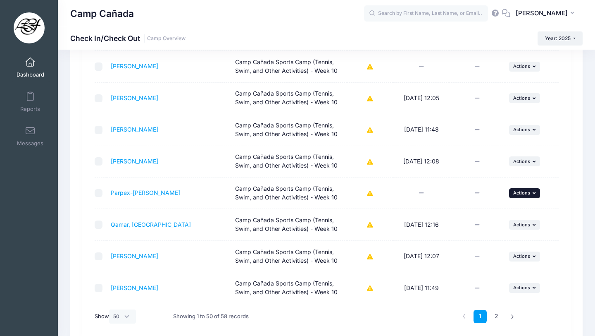
click at [530, 189] on button "... Actions" at bounding box center [524, 193] width 31 height 10
click at [481, 209] on link "Check In" at bounding box center [499, 211] width 75 height 16
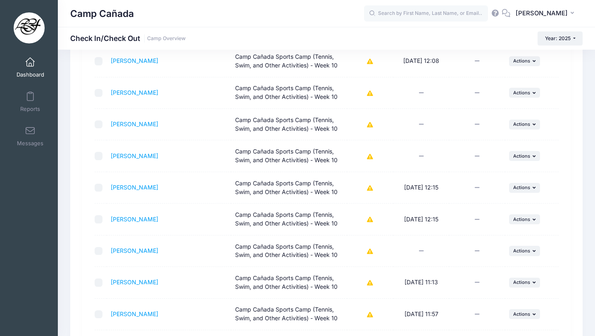
scroll to position [694, 0]
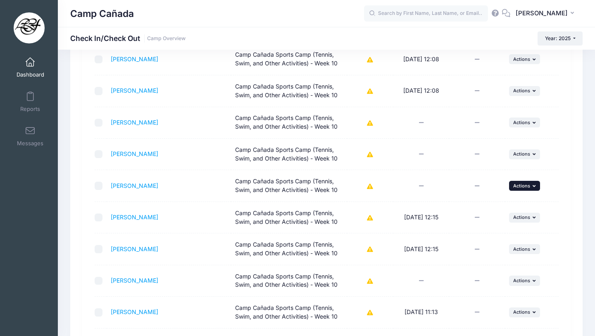
click at [519, 188] on span "Actions" at bounding box center [522, 186] width 17 height 6
click at [474, 204] on link "Check In" at bounding box center [499, 204] width 75 height 16
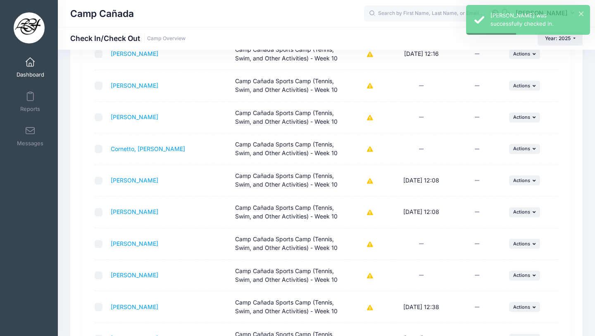
scroll to position [572, 0]
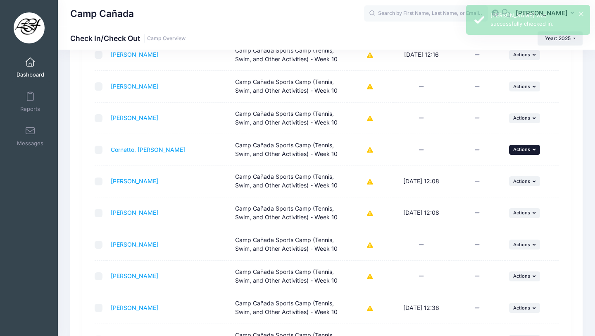
click at [517, 151] on span "Actions" at bounding box center [522, 149] width 17 height 6
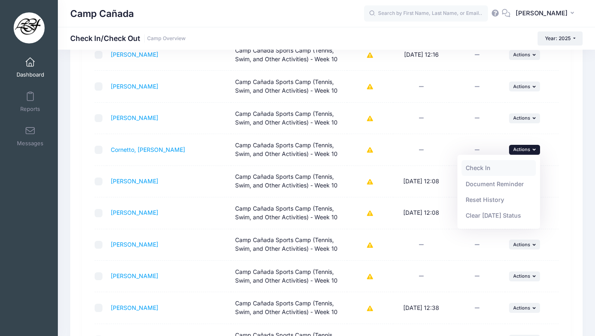
click at [483, 165] on link "Check In" at bounding box center [499, 168] width 75 height 16
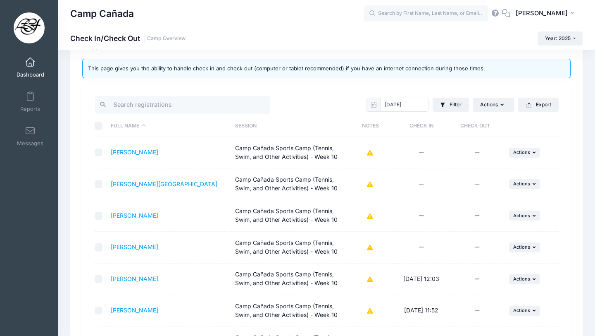
scroll to position [0, 0]
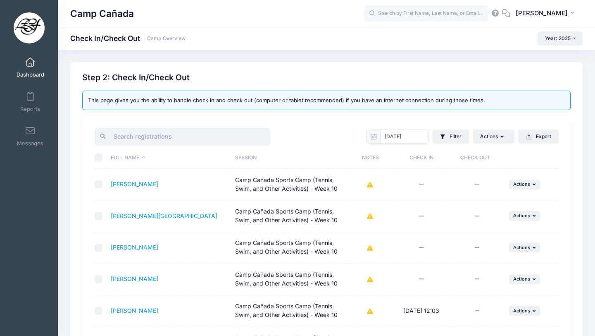
click at [146, 136] on input "search" at bounding box center [183, 137] width 176 height 18
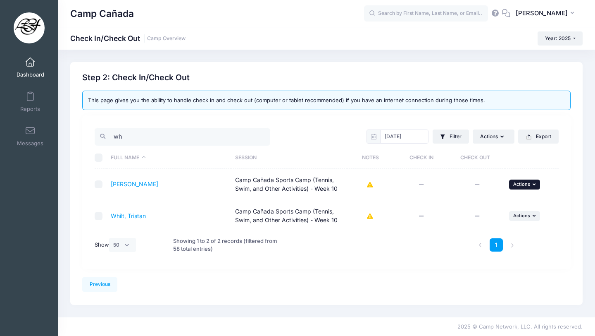
click at [534, 179] on button "... Actions" at bounding box center [524, 184] width 31 height 10
click at [495, 201] on link "Check In" at bounding box center [499, 203] width 75 height 16
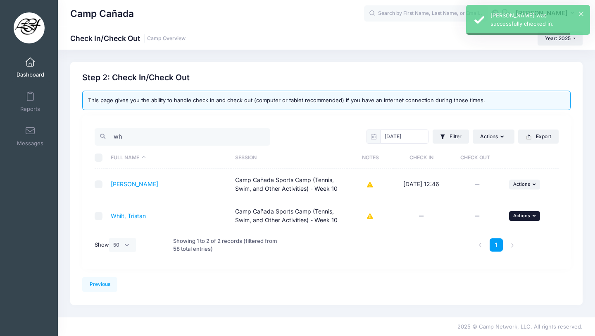
click at [527, 217] on span "Actions" at bounding box center [522, 216] width 17 height 6
click at [511, 234] on link "Check In" at bounding box center [499, 234] width 75 height 16
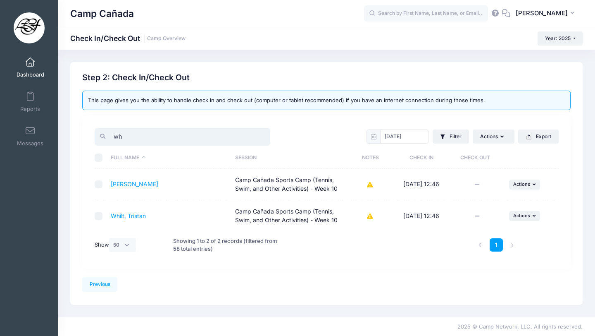
drag, startPoint x: 146, startPoint y: 135, endPoint x: 103, endPoint y: 134, distance: 43.0
click at [103, 134] on div "wh" at bounding box center [183, 137] width 176 height 18
type input "elle"
click at [526, 188] on button "... Actions" at bounding box center [524, 184] width 31 height 10
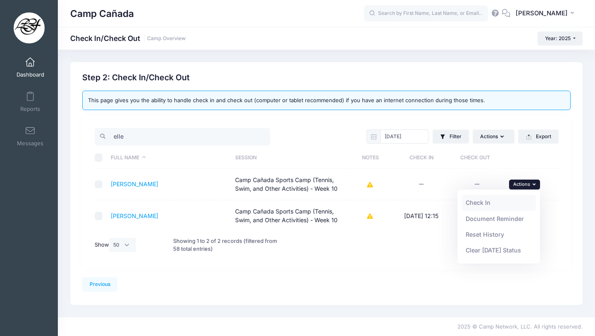
click at [496, 203] on link "Check In" at bounding box center [499, 203] width 75 height 16
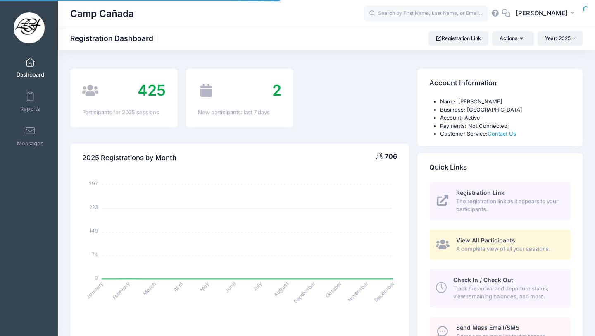
select select
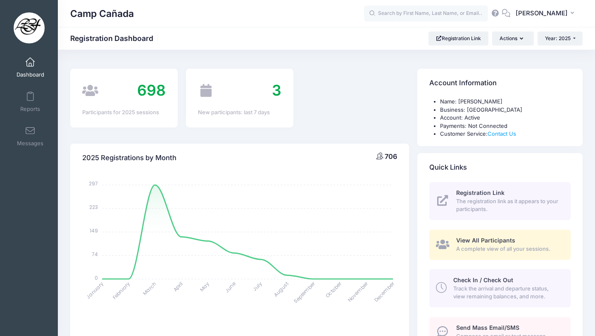
click at [485, 275] on link "Check In / Check Out Track the arrival and departure status, view remaining bal…" at bounding box center [500, 288] width 141 height 38
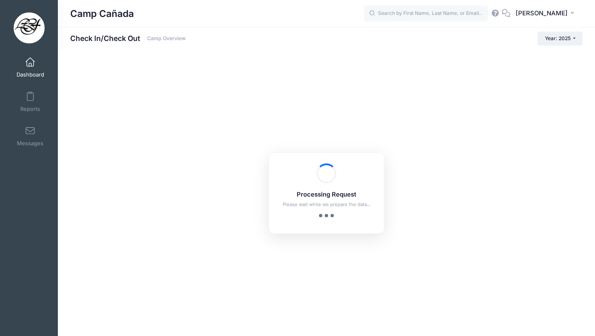
checkbox input "true"
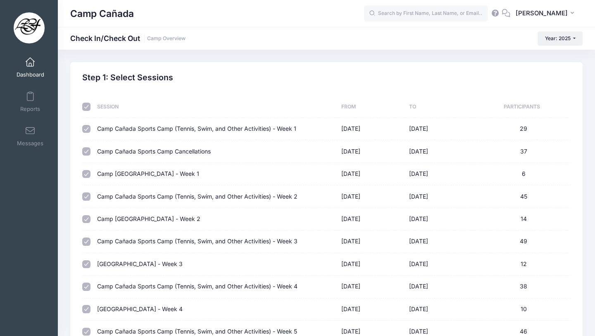
click at [85, 108] on input "checkbox" at bounding box center [86, 107] width 8 height 8
checkbox input "false"
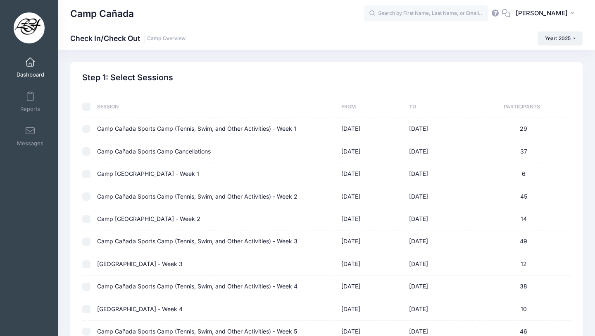
checkbox input "false"
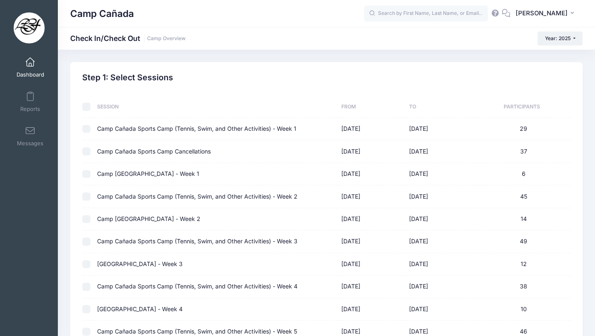
checkbox input "false"
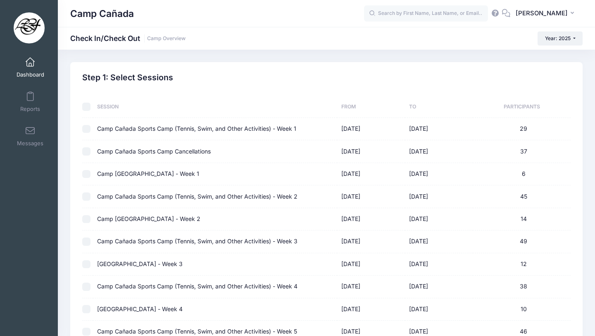
checkbox input "false"
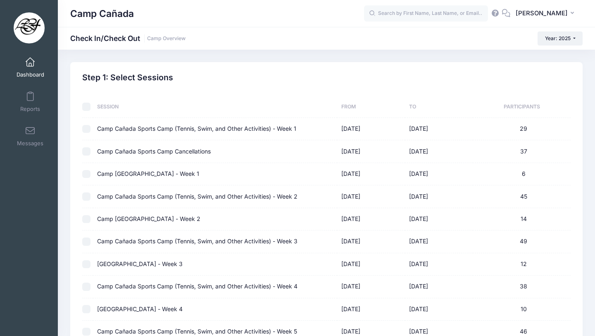
checkbox input "false"
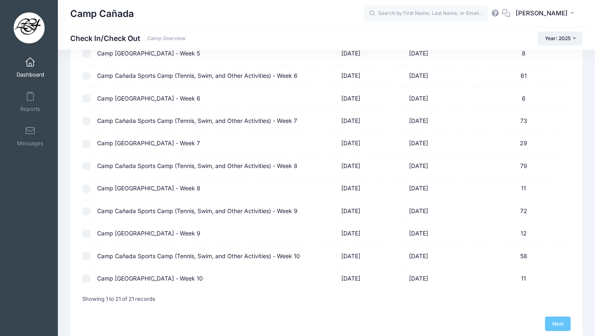
scroll to position [337, 0]
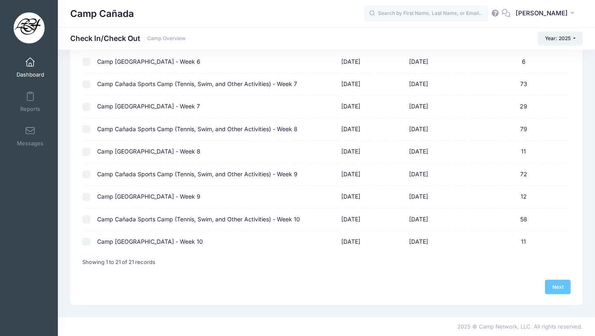
click at [85, 221] on input "checkbox" at bounding box center [86, 219] width 8 height 8
checkbox input "true"
click at [561, 286] on link "Next" at bounding box center [558, 287] width 26 height 14
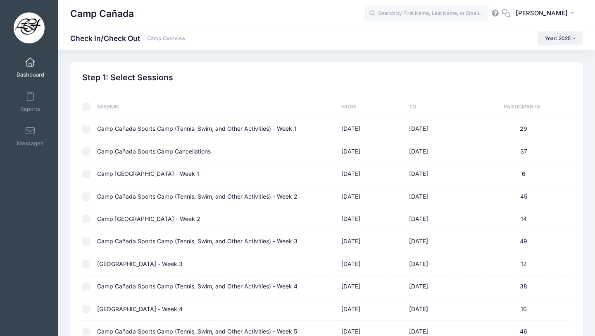
select select "10"
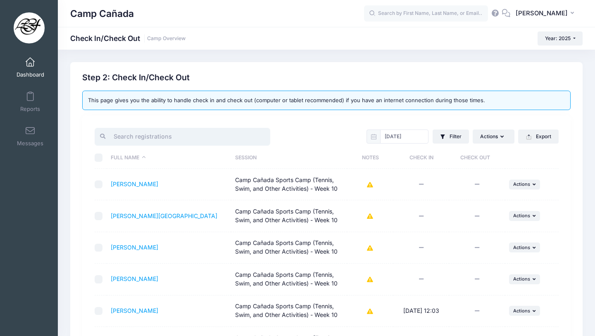
click at [144, 142] on input "search" at bounding box center [183, 137] width 176 height 18
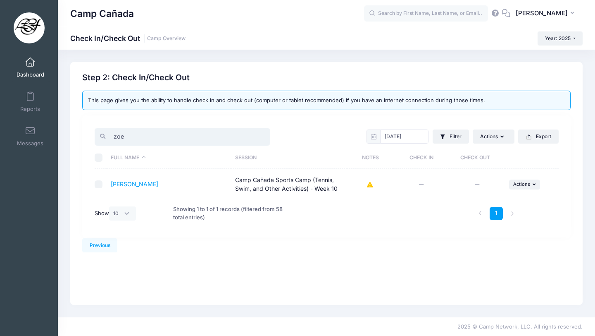
drag, startPoint x: 148, startPoint y: 136, endPoint x: 105, endPoint y: 135, distance: 42.6
click at [105, 135] on input "zoe" at bounding box center [183, 137] width 176 height 18
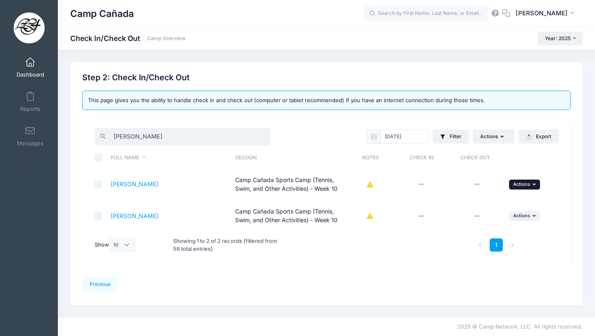
type input "[PERSON_NAME]"
click at [529, 187] on button "... Actions" at bounding box center [524, 184] width 31 height 10
click at [505, 202] on link "Check In" at bounding box center [499, 203] width 75 height 16
click at [521, 213] on span "Actions" at bounding box center [522, 216] width 17 height 6
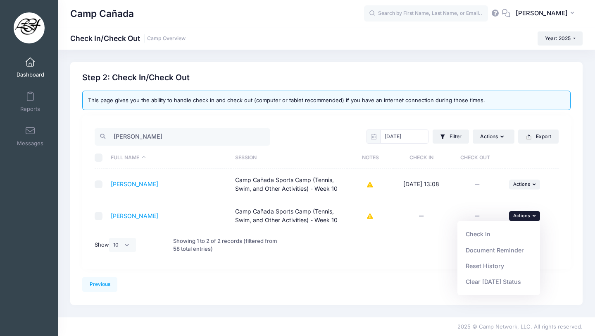
click at [504, 227] on link "Check In" at bounding box center [499, 234] width 75 height 16
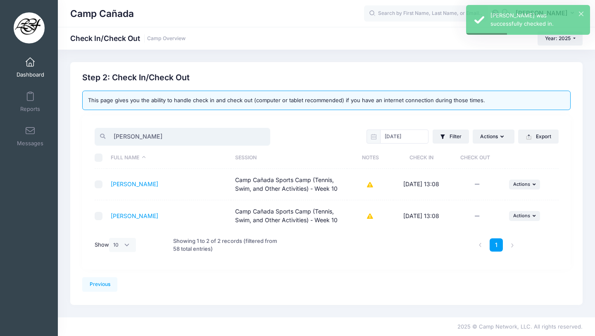
drag, startPoint x: 147, startPoint y: 134, endPoint x: 83, endPoint y: 131, distance: 64.1
click at [83, 132] on div "[PERSON_NAME] [DATE] Filter Filter Options Check In/Out Status: Not Checked In …" at bounding box center [326, 191] width 489 height 153
